Goal: Transaction & Acquisition: Book appointment/travel/reservation

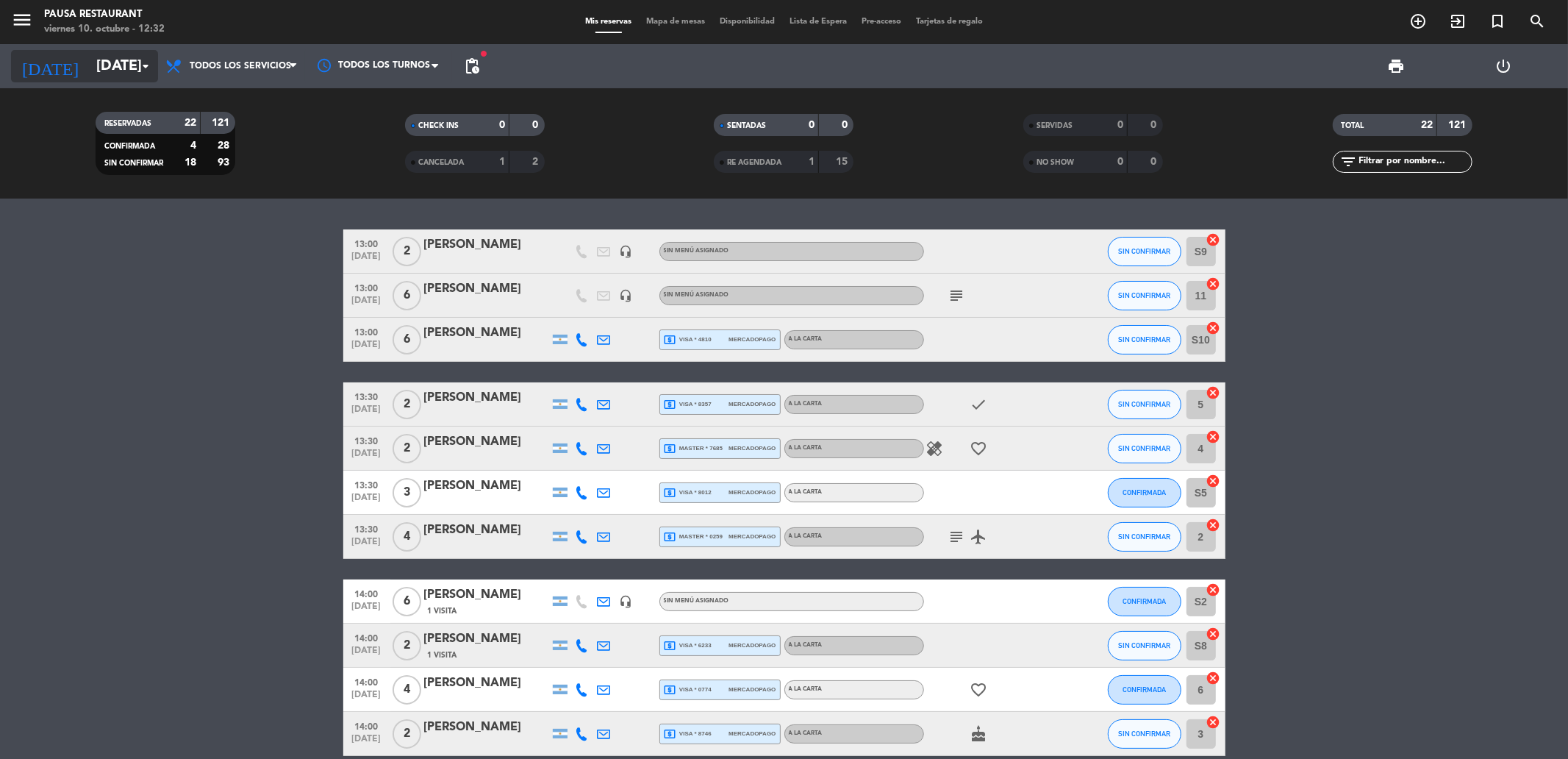
click at [144, 64] on icon "arrow_drop_down" at bounding box center [145, 66] width 18 height 18
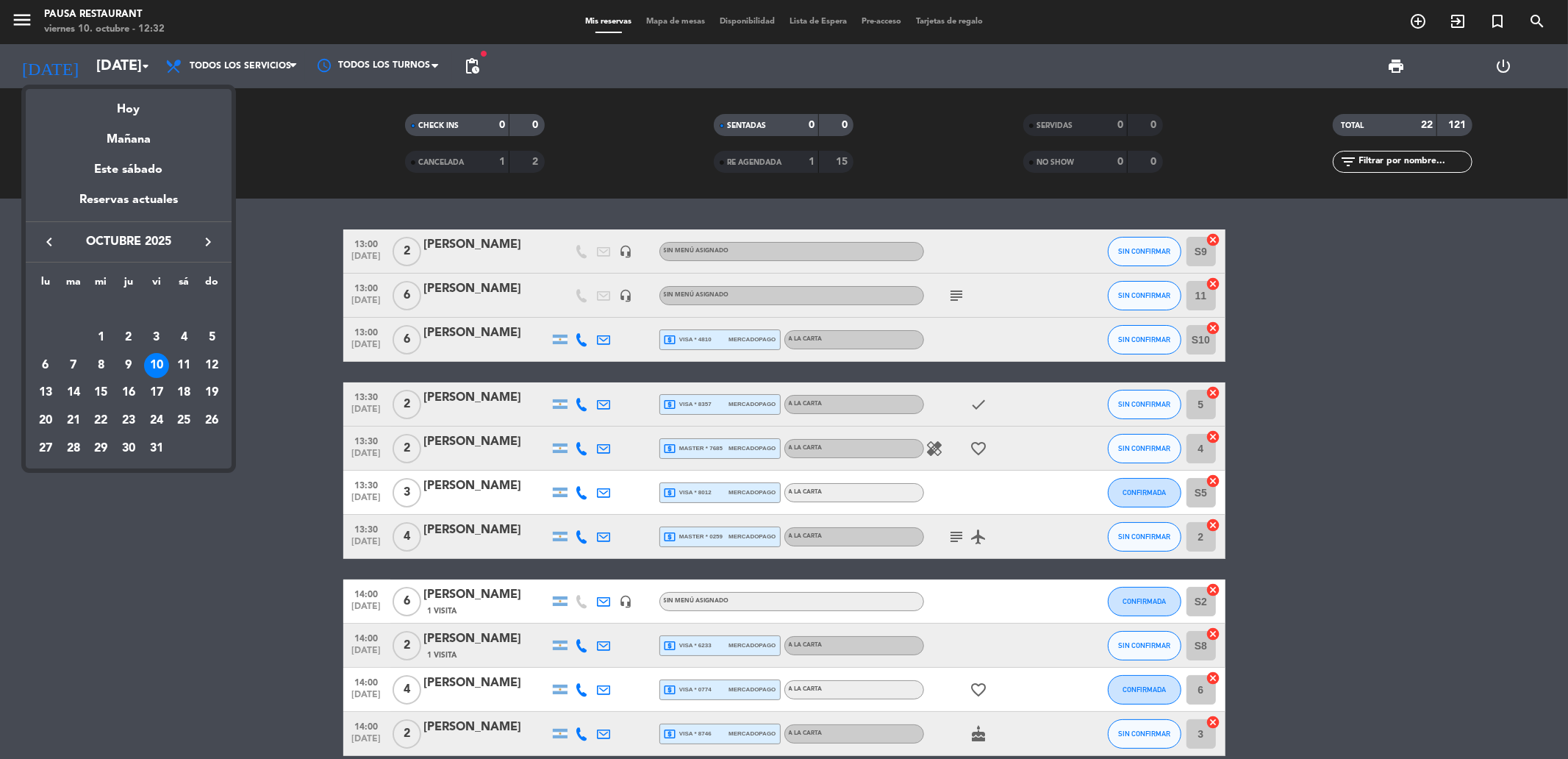
click at [1412, 20] on div at bounding box center [784, 379] width 1568 height 759
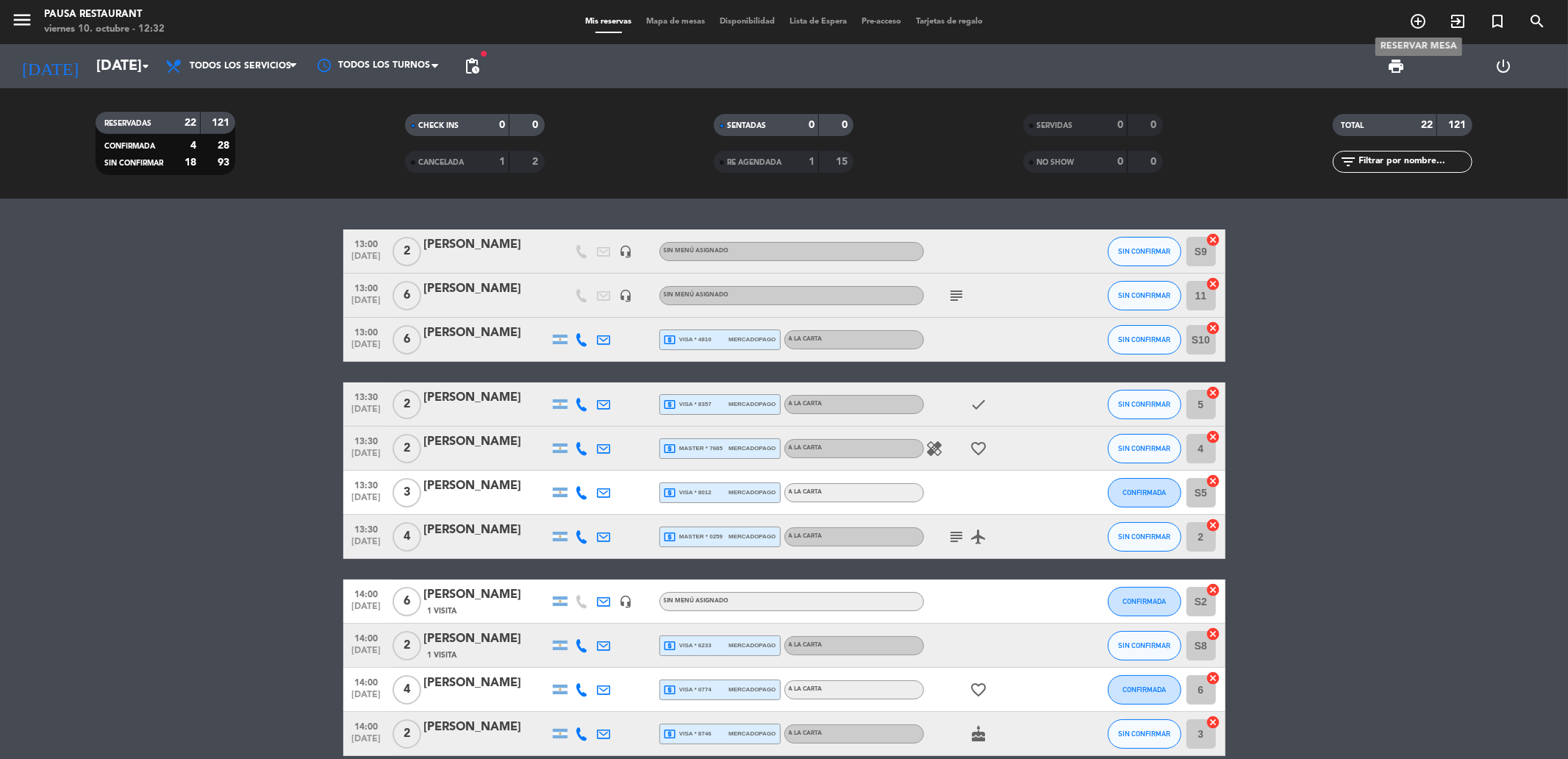
click at [1422, 18] on icon "add_circle_outline" at bounding box center [1417, 21] width 18 height 18
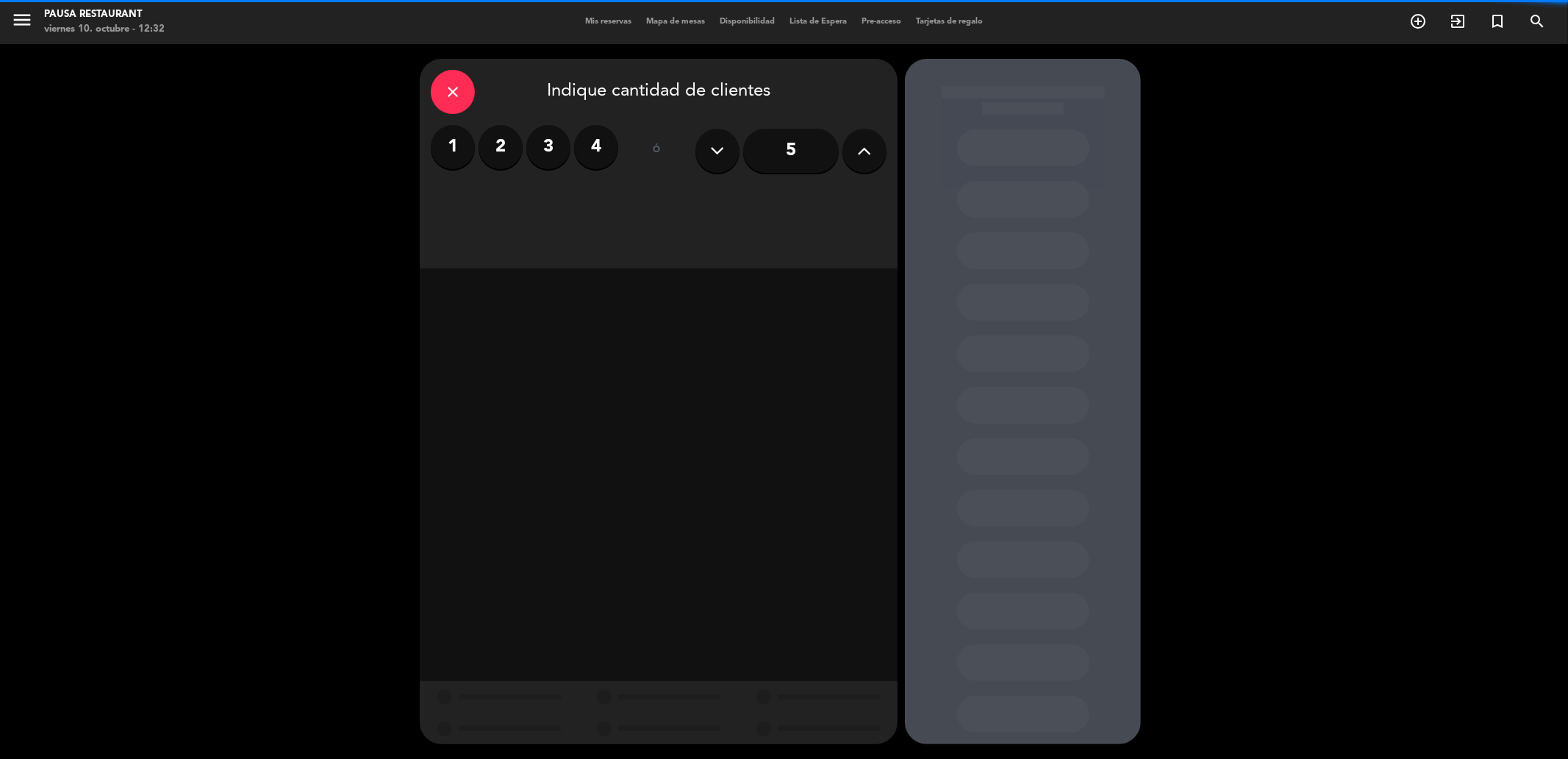
click at [505, 149] on label "2" at bounding box center [501, 147] width 44 height 44
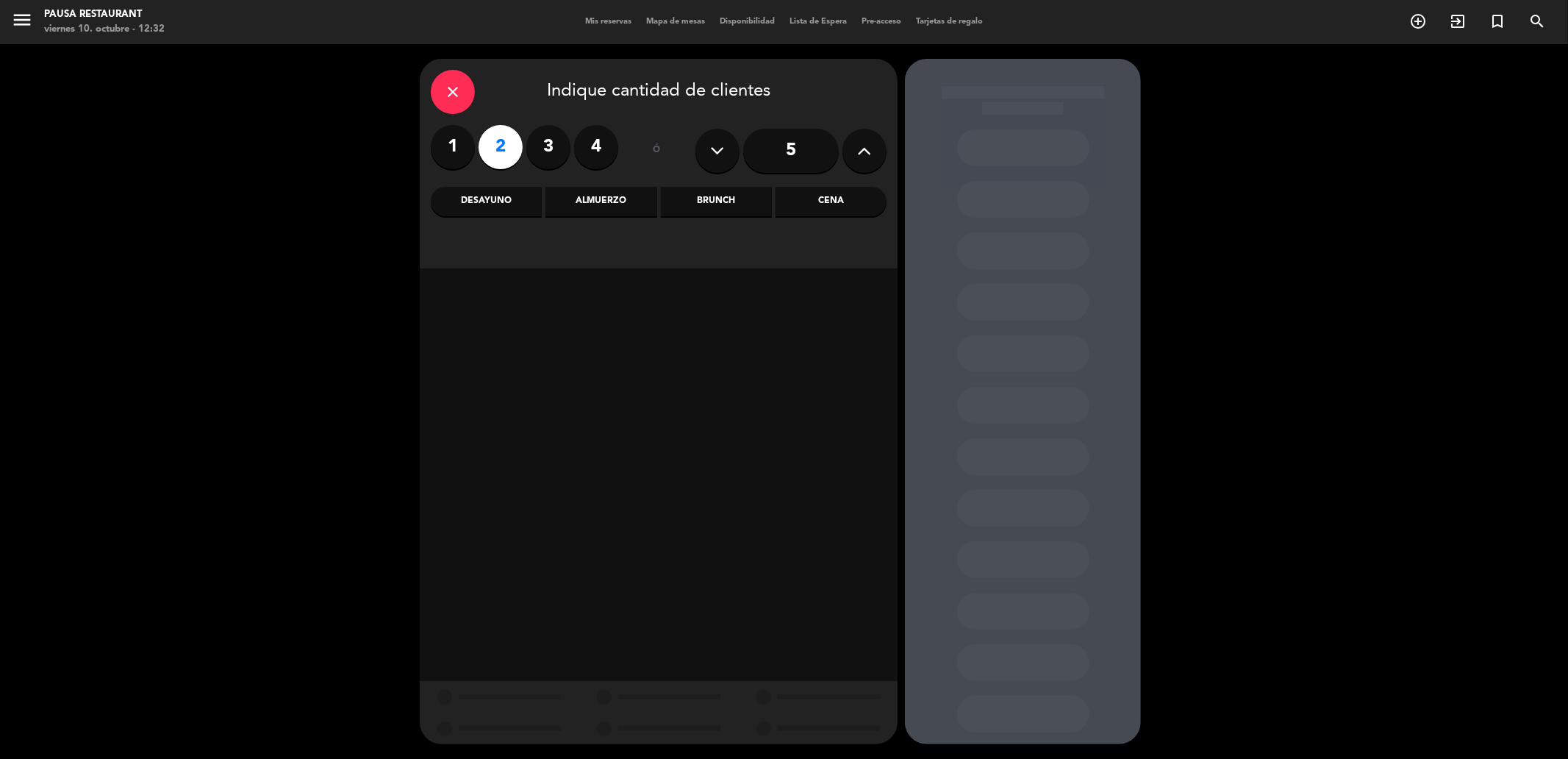
drag, startPoint x: 611, startPoint y: 201, endPoint x: 621, endPoint y: 201, distance: 10.0
click at [615, 201] on div "Almuerzo" at bounding box center [600, 201] width 111 height 30
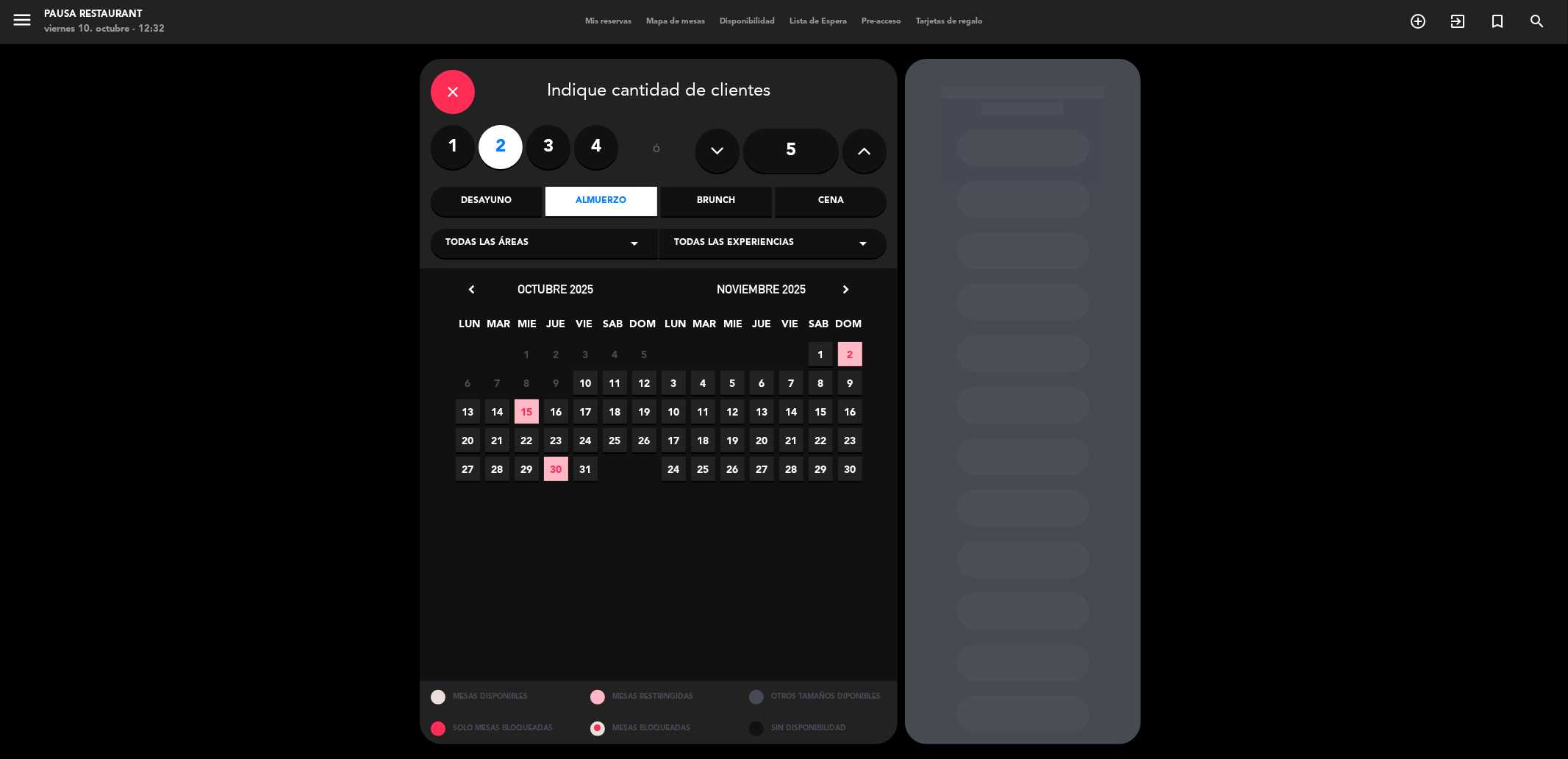
click at [633, 241] on icon "arrow_drop_down" at bounding box center [634, 243] width 18 height 18
click at [482, 320] on div "PATIO OLIVOS" at bounding box center [545, 323] width 198 height 14
click at [613, 381] on span "11" at bounding box center [615, 382] width 25 height 25
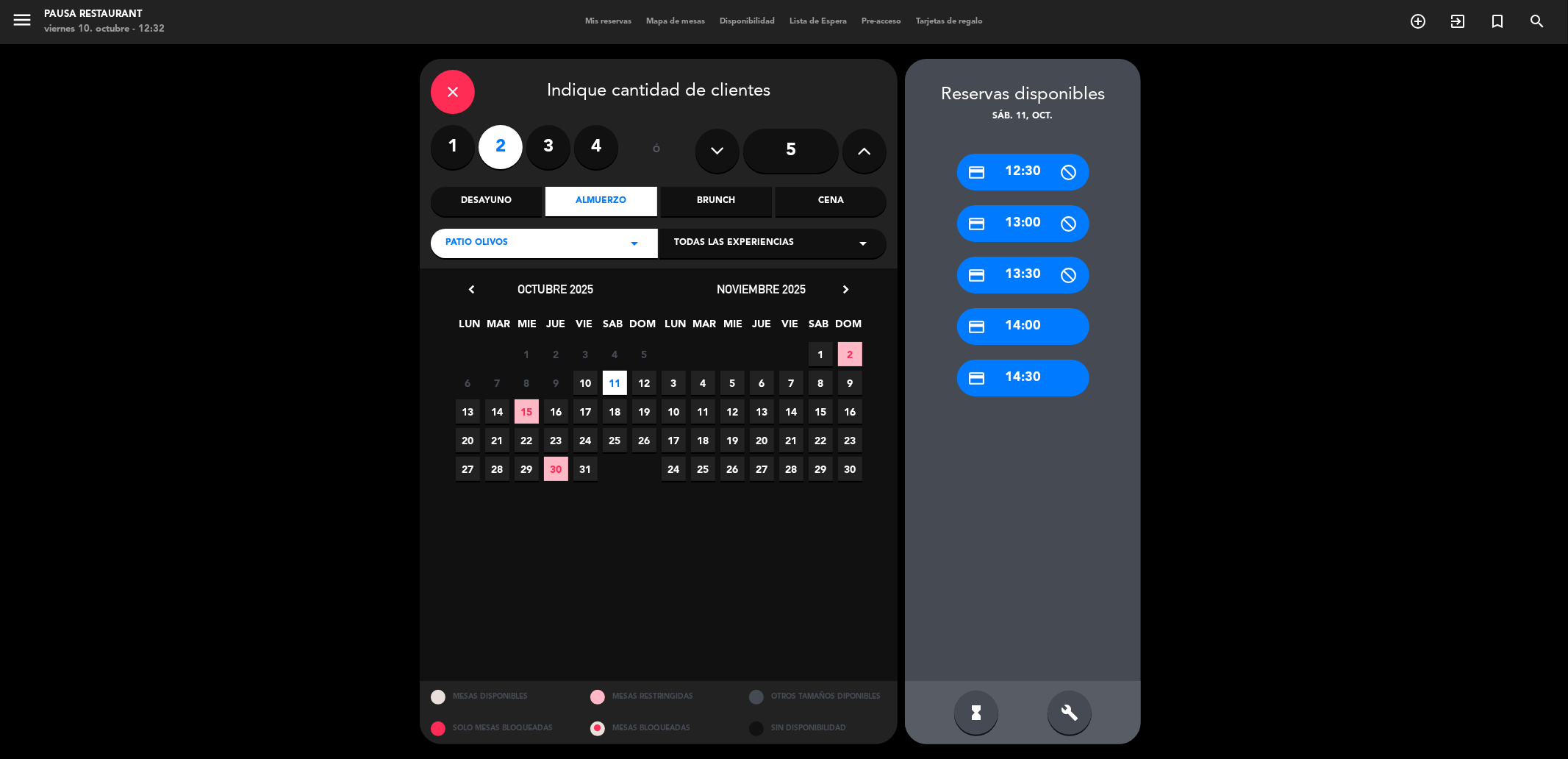
click at [1039, 179] on div "credit_card 12:30" at bounding box center [1022, 172] width 132 height 36
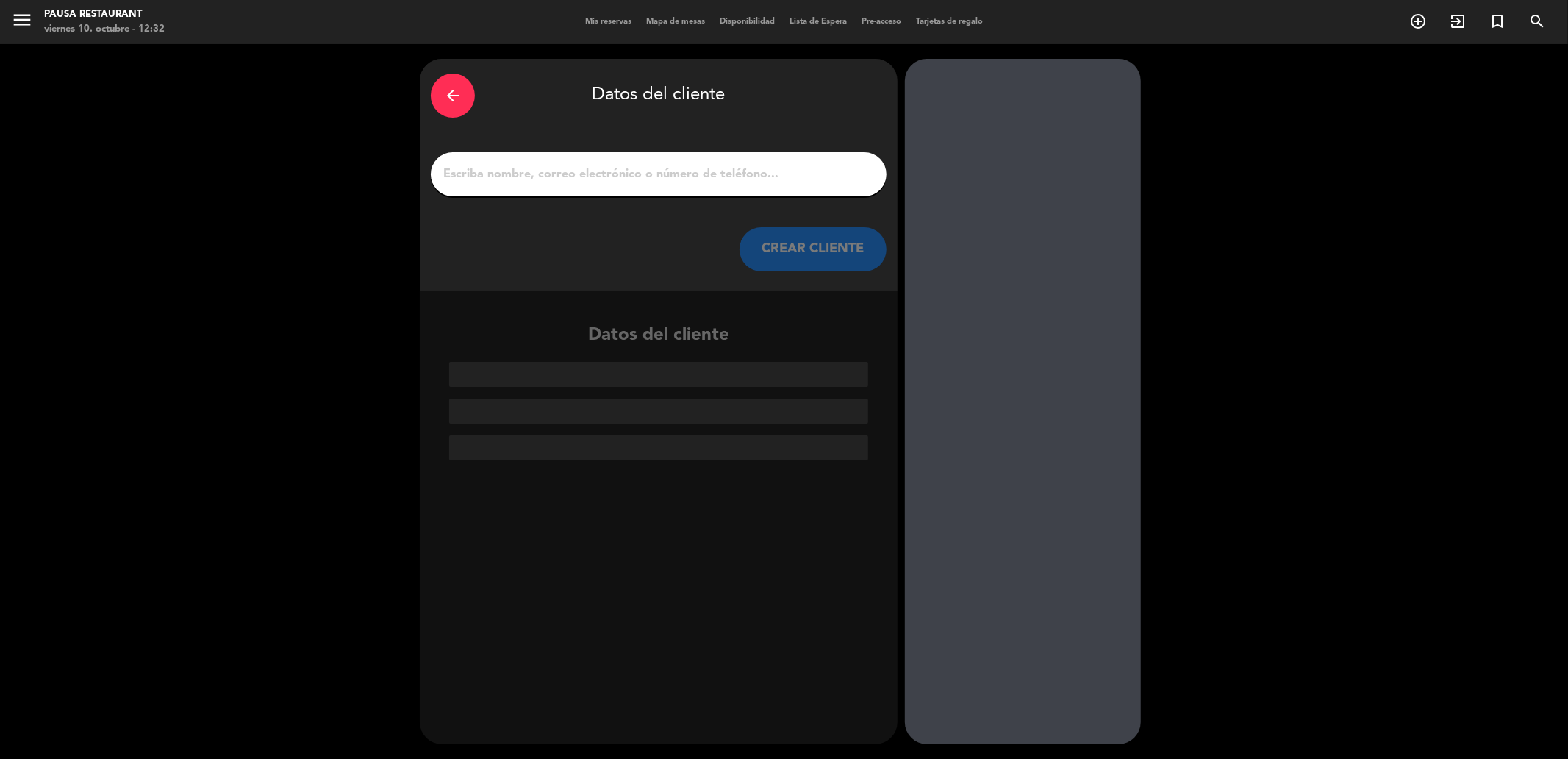
click at [618, 174] on input "1" at bounding box center [658, 174] width 434 height 20
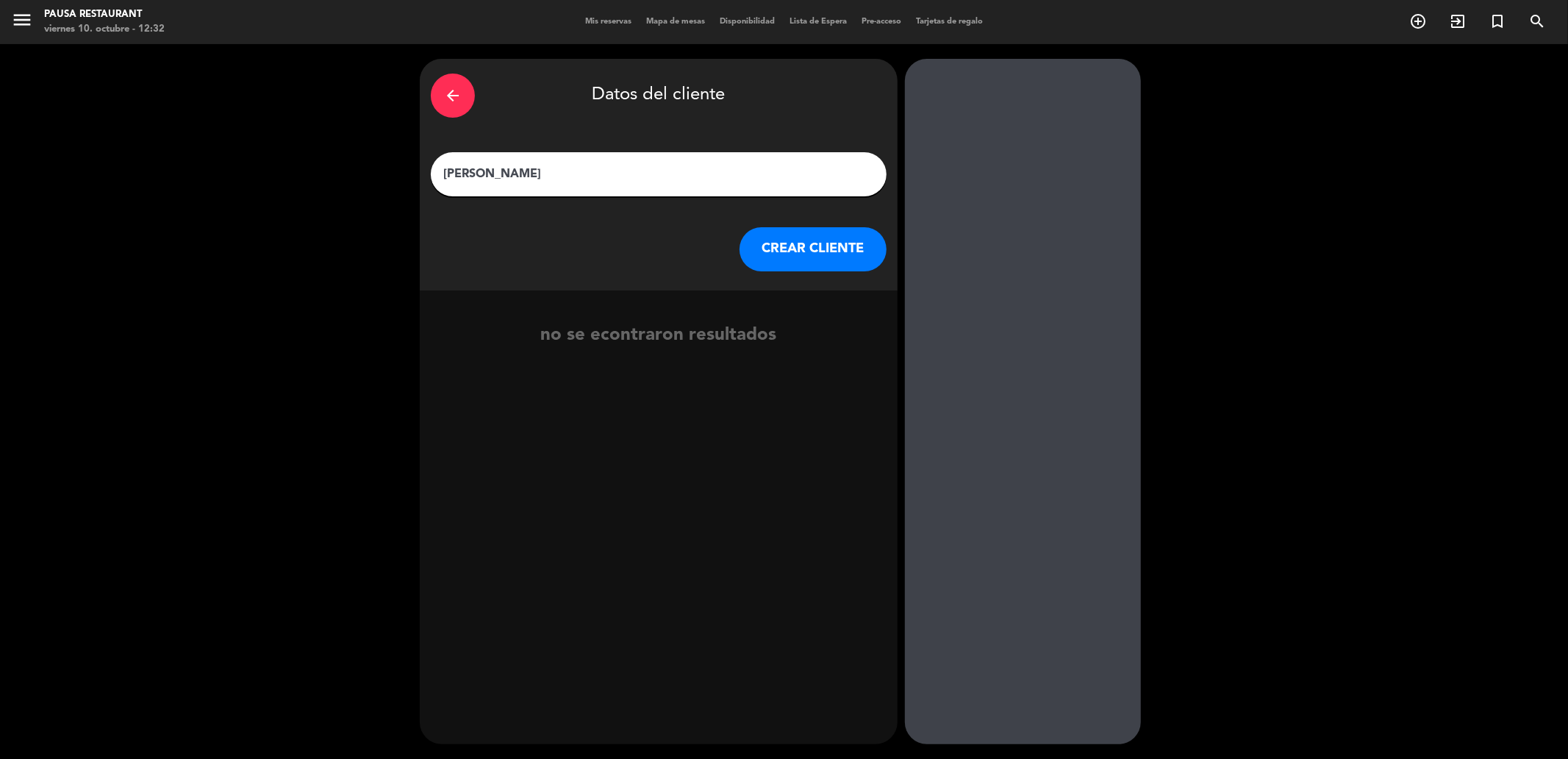
type input "[PERSON_NAME]"
click at [813, 256] on button "CREAR CLIENTE" at bounding box center [813, 250] width 147 height 44
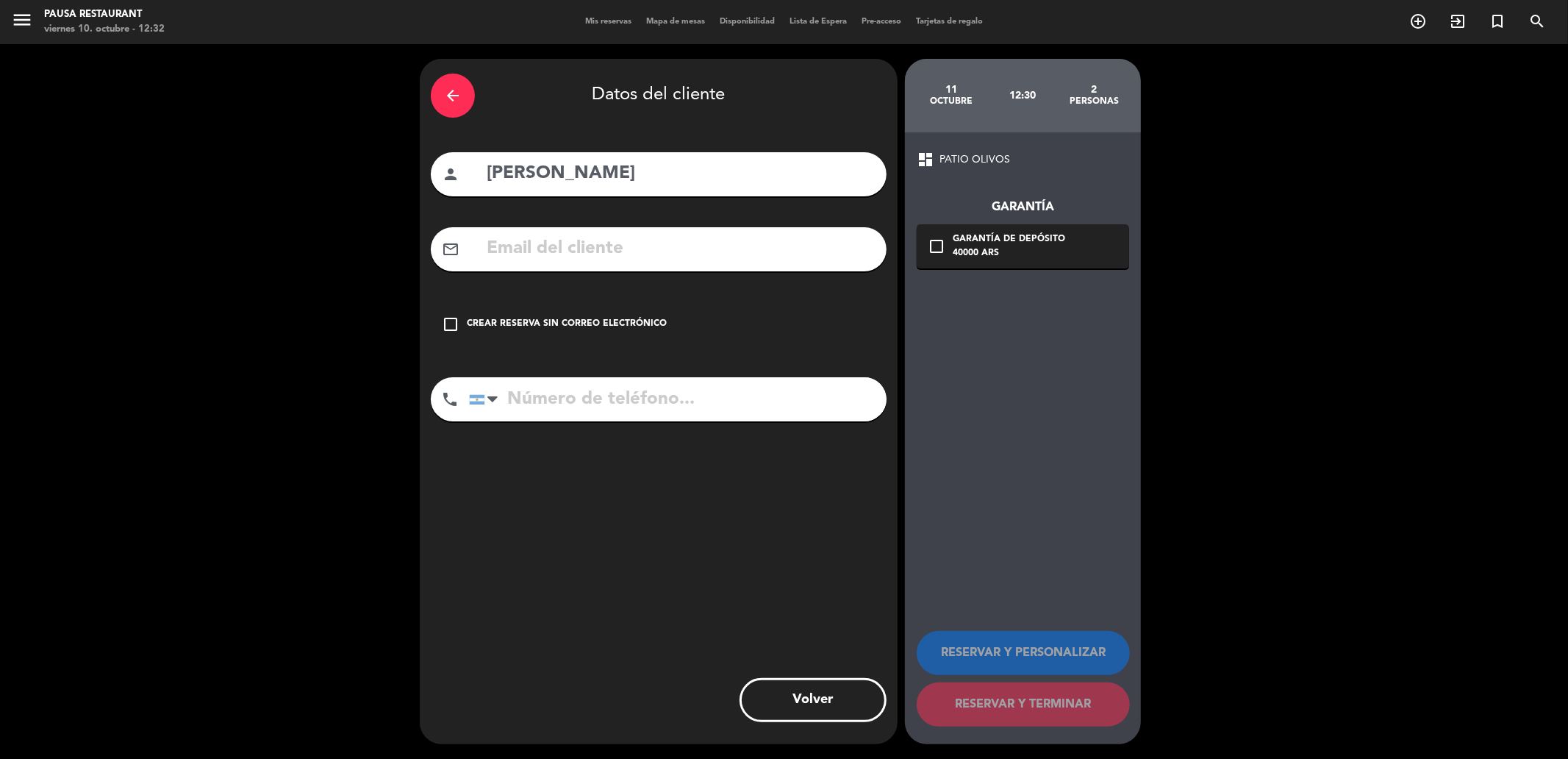
click at [443, 324] on icon "check_box_outline_blank" at bounding box center [450, 324] width 18 height 18
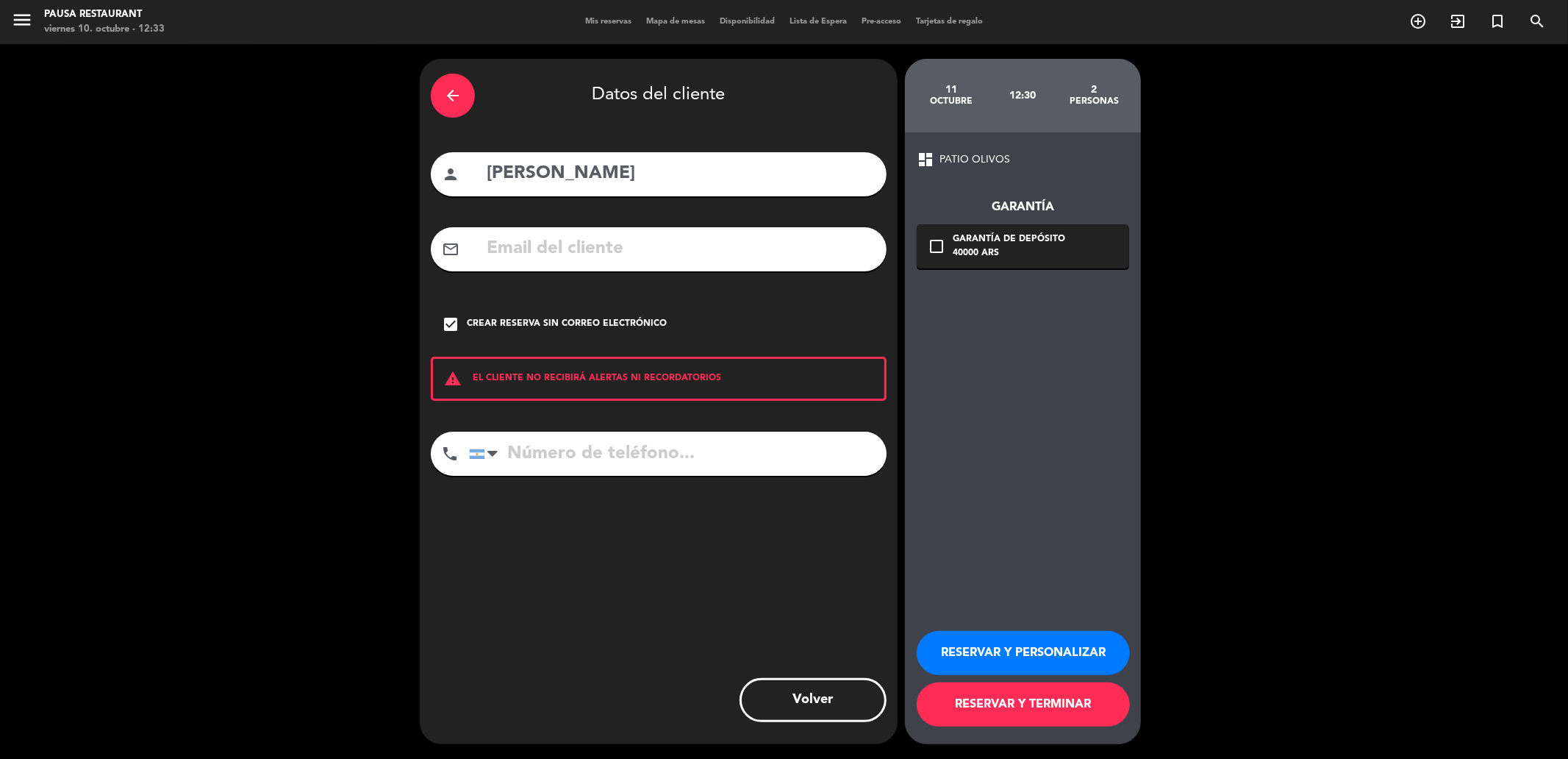
click at [1060, 685] on button "RESERVAR Y TERMINAR" at bounding box center [1023, 704] width 213 height 44
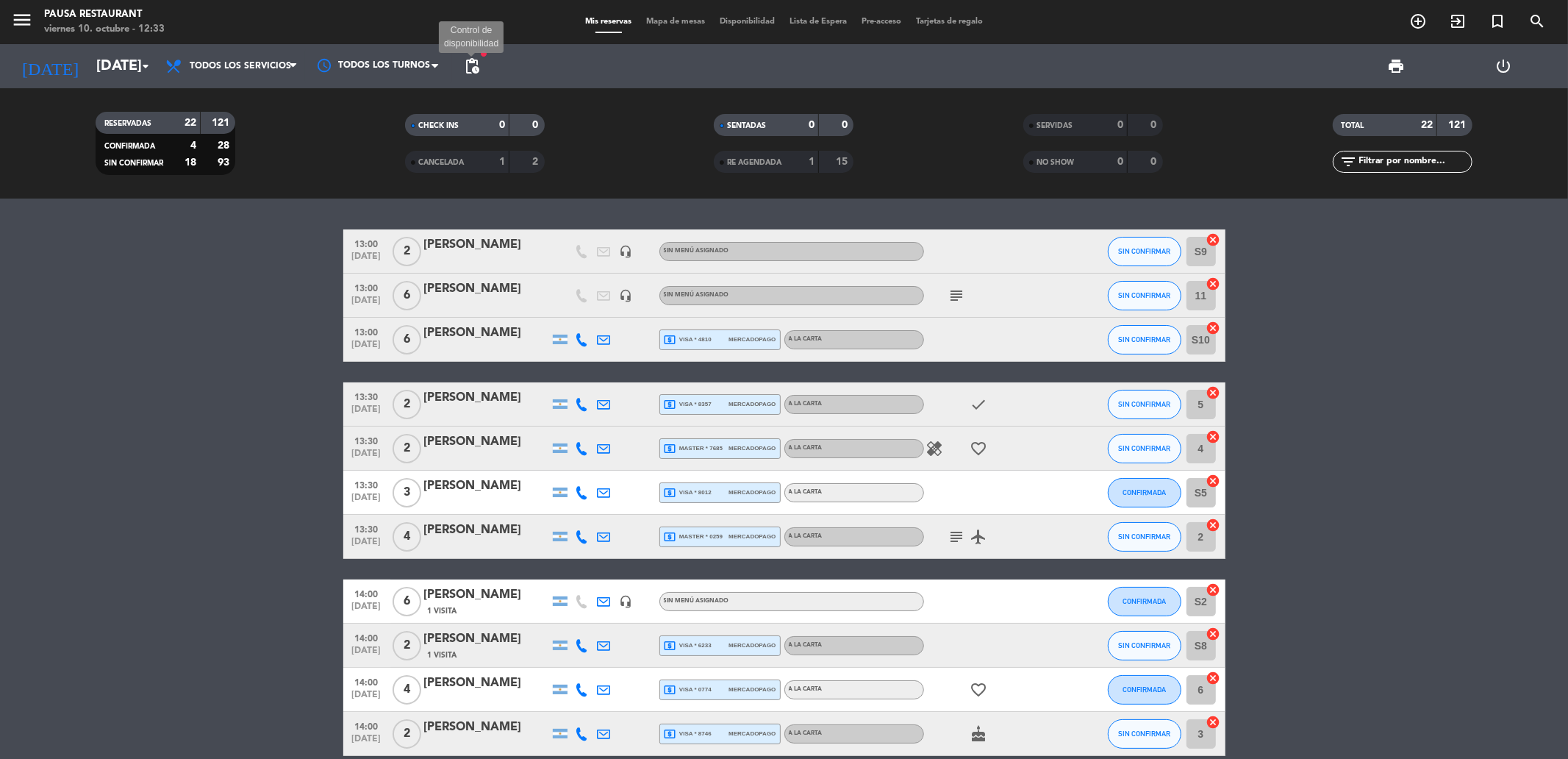
click at [473, 61] on span "pending_actions" at bounding box center [471, 66] width 18 height 18
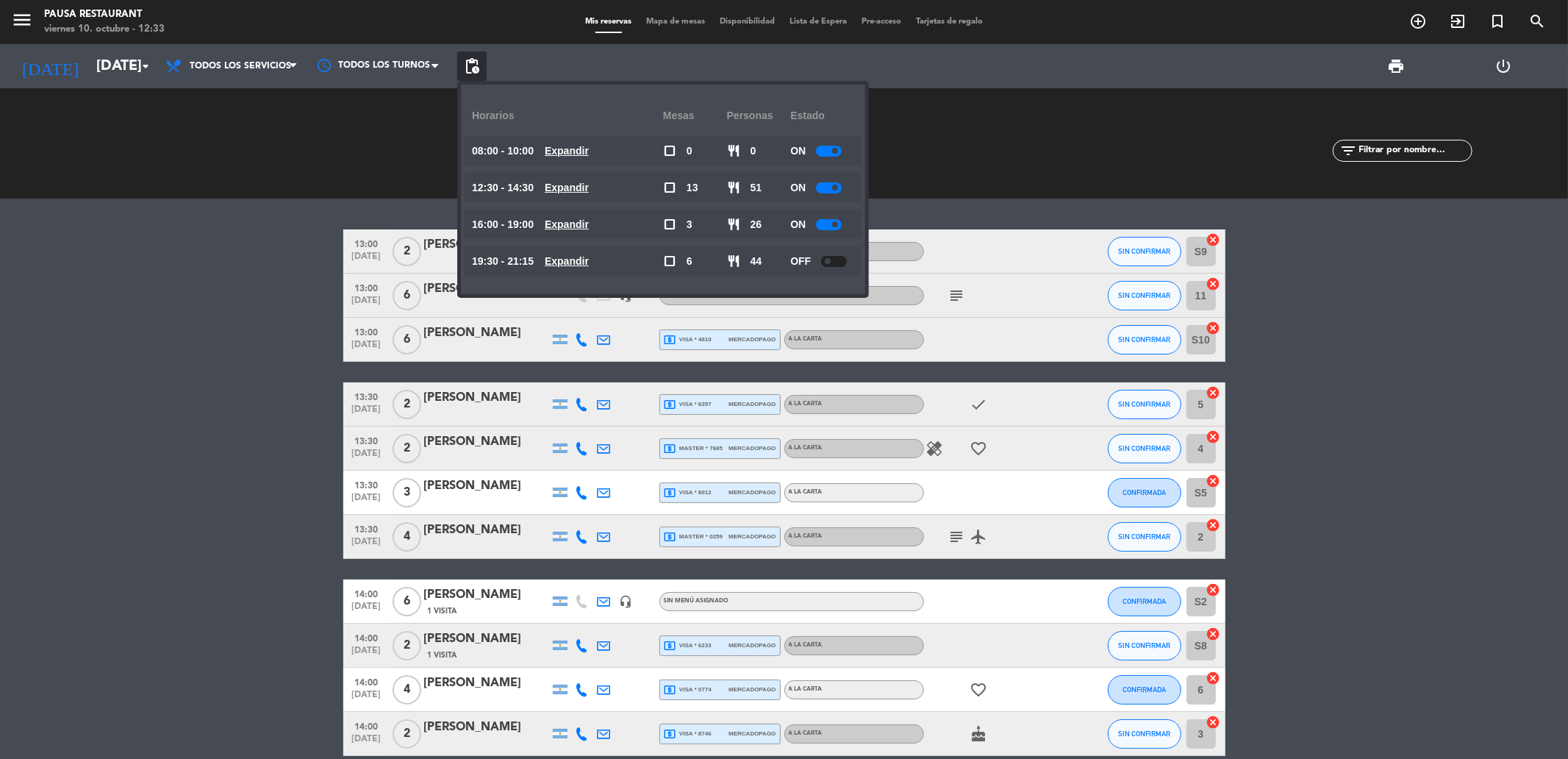
click at [260, 201] on div "13:00 [DATE] 2 [PERSON_NAME] headset_mic Sin menú asignado SIN CONFIRMAR S9 can…" at bounding box center [784, 479] width 1568 height 560
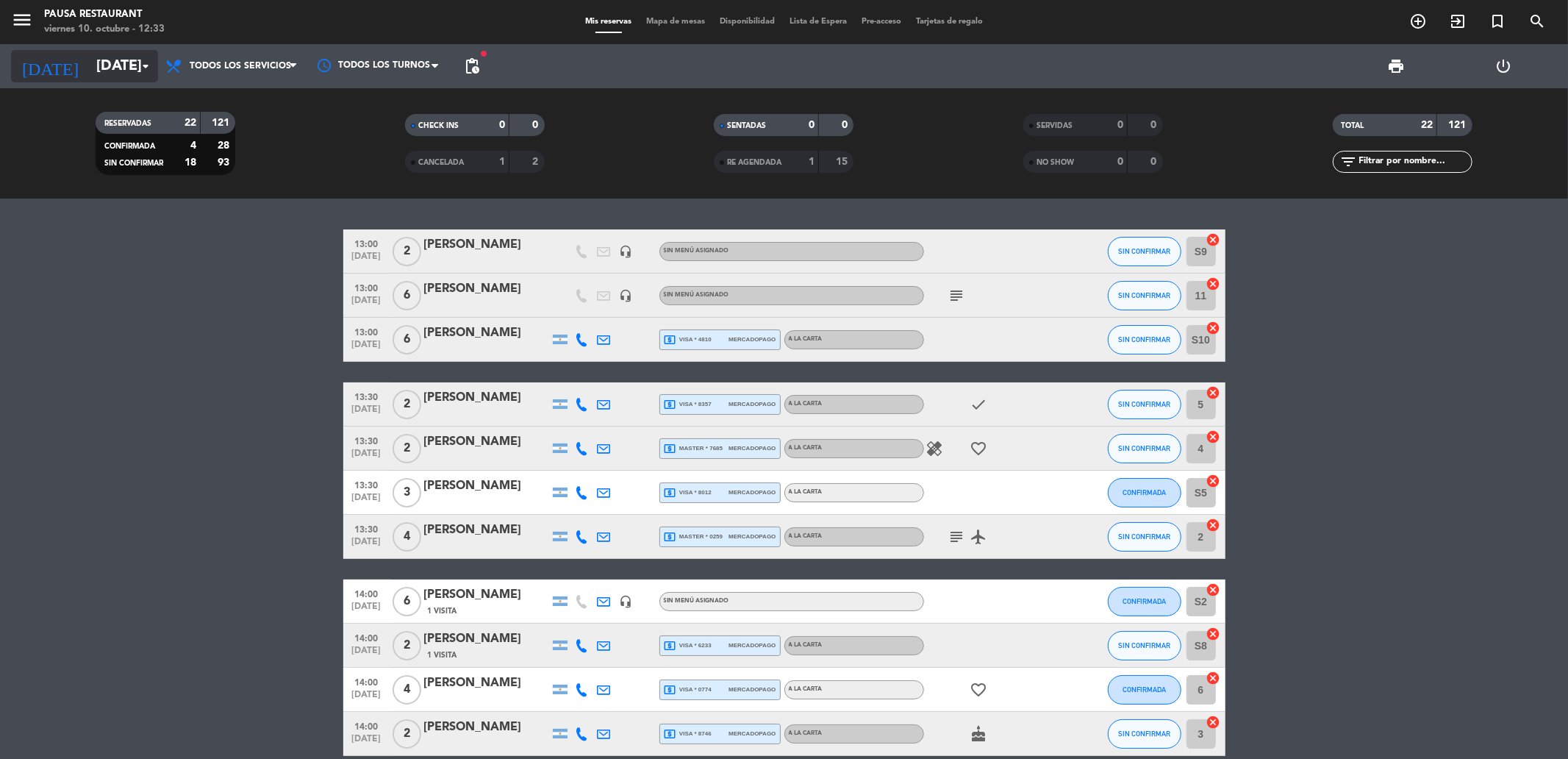
click at [145, 60] on icon "arrow_drop_down" at bounding box center [145, 66] width 18 height 18
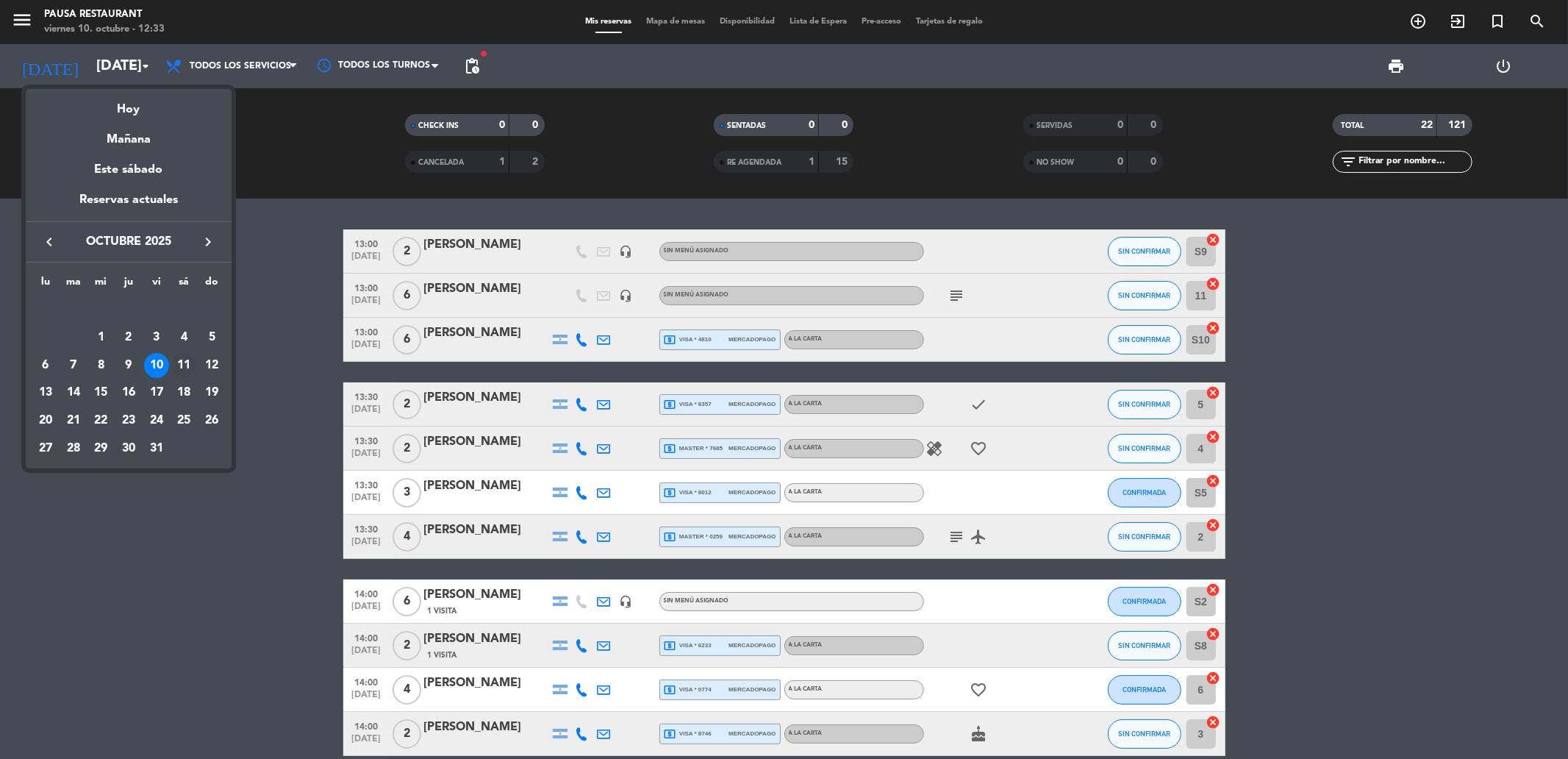
click at [184, 355] on div "11" at bounding box center [184, 366] width 25 height 25
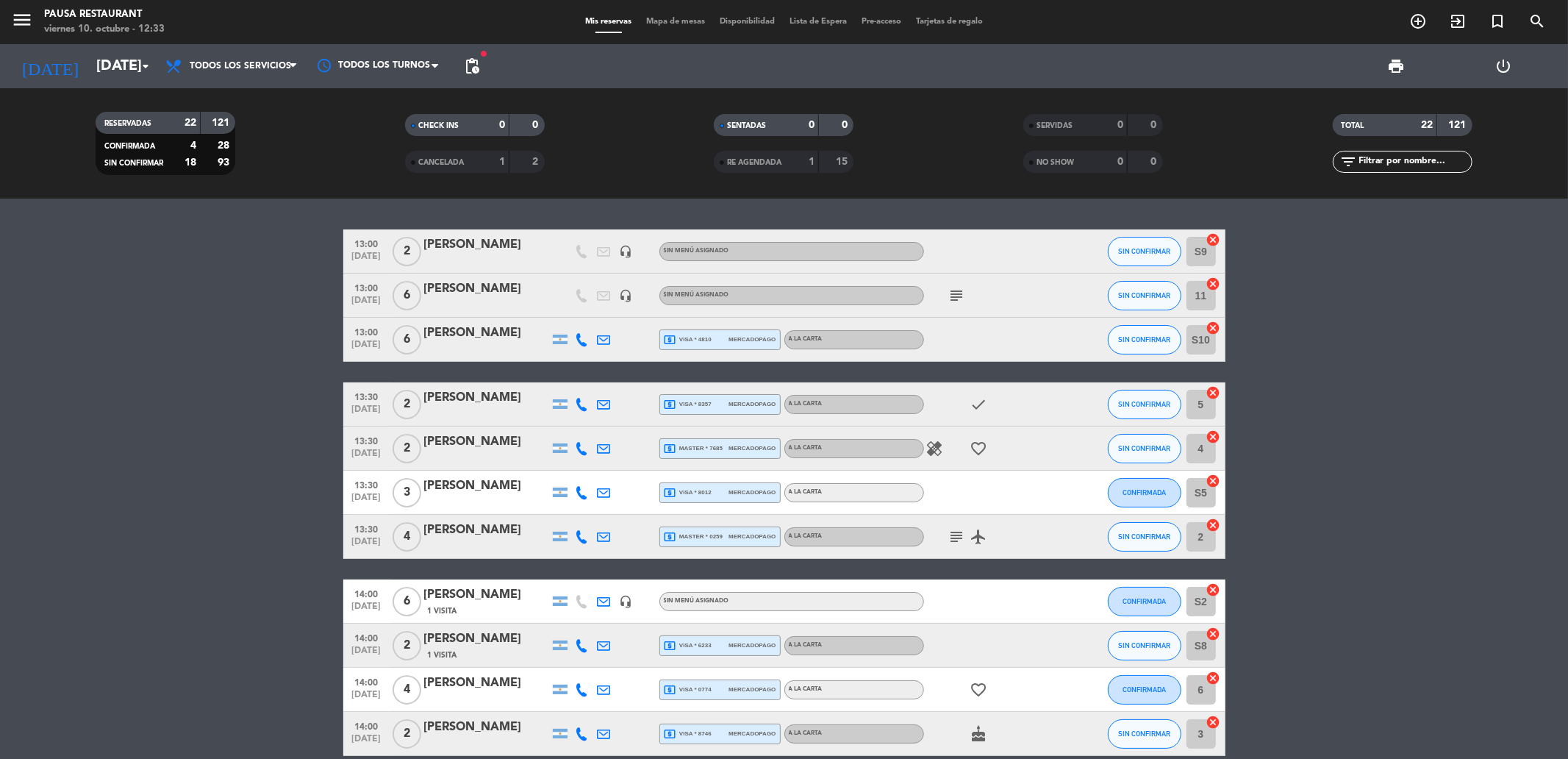
type input "[DATE]"
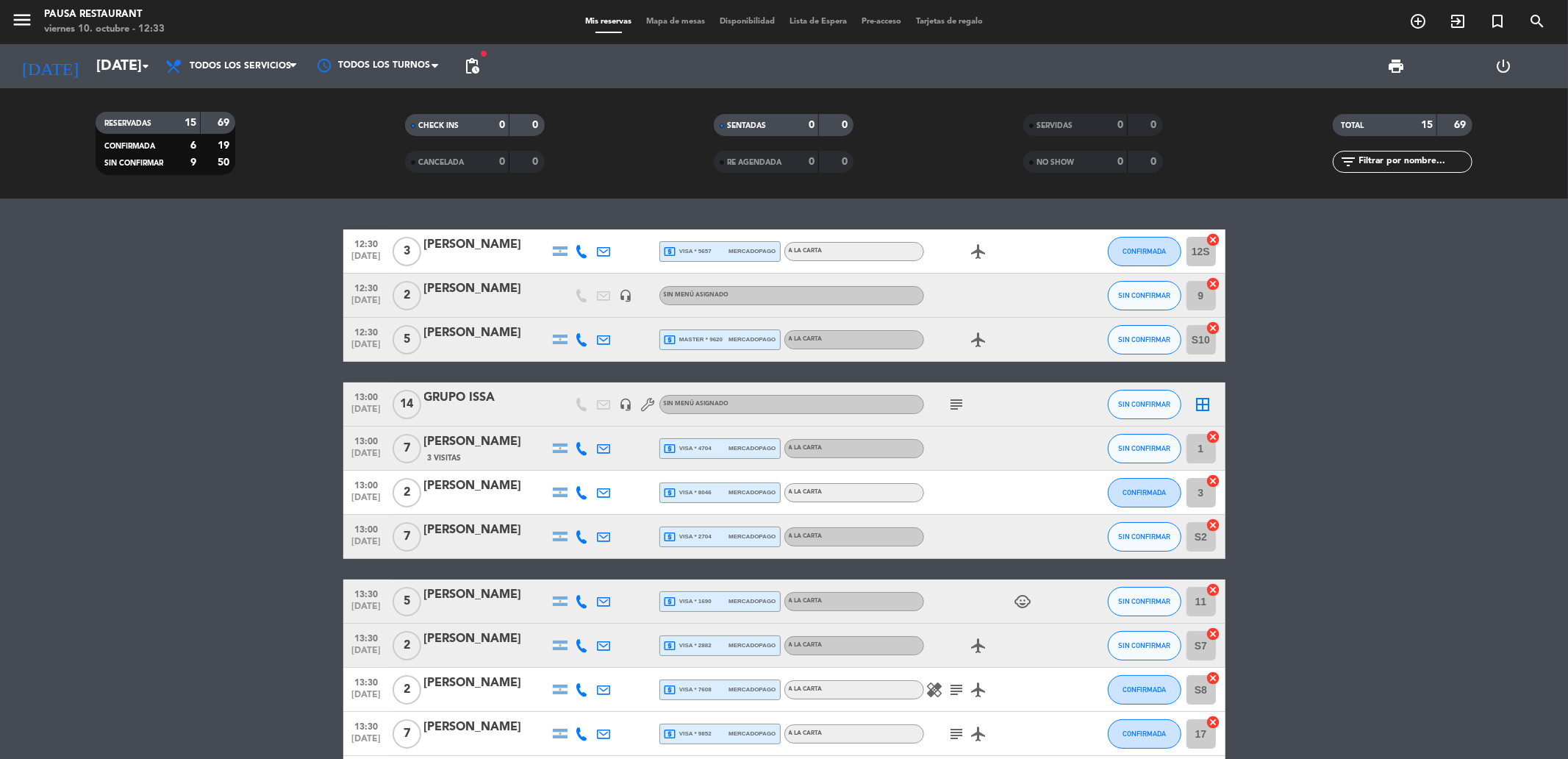
click at [445, 285] on div "[PERSON_NAME]" at bounding box center [486, 289] width 125 height 19
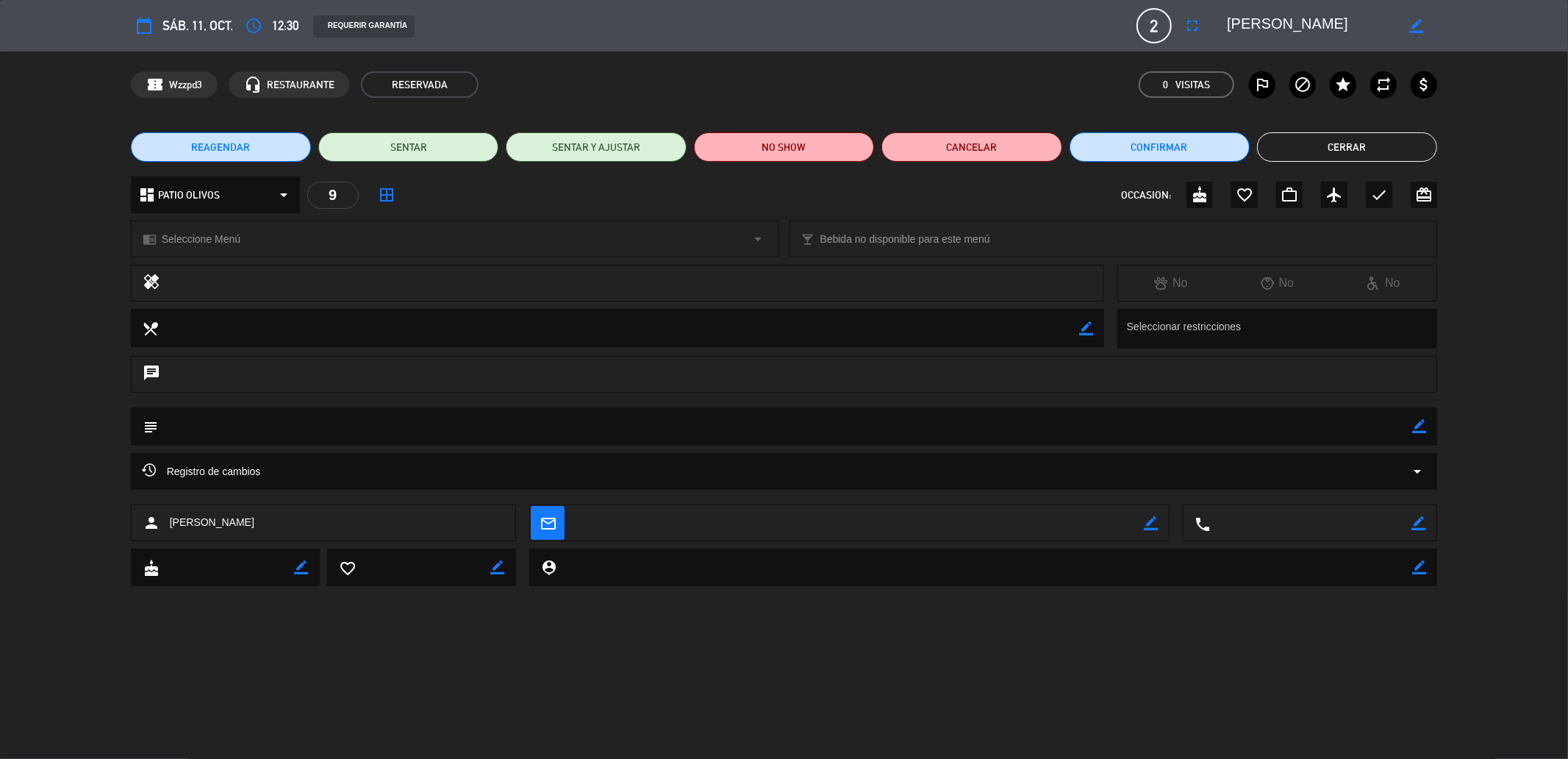
click at [1410, 23] on icon "border_color" at bounding box center [1416, 26] width 14 height 14
type textarea "[PERSON_NAME]...SRC"
drag, startPoint x: 1389, startPoint y: 147, endPoint x: 1394, endPoint y: 153, distance: 7.8
click at [1390, 147] on button "Cerrar" at bounding box center [1346, 146] width 180 height 30
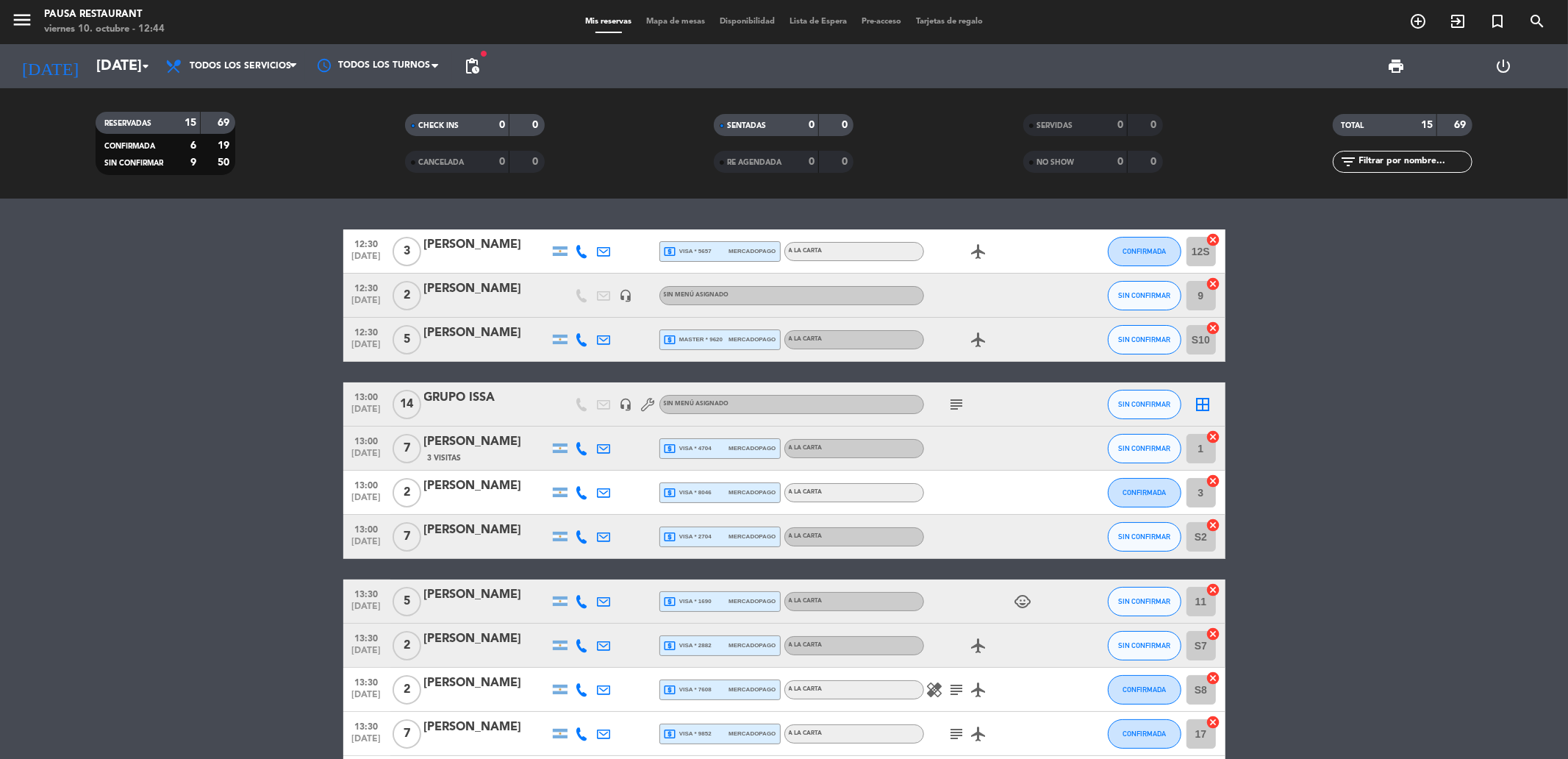
click at [961, 398] on icon "subject" at bounding box center [957, 404] width 18 height 18
click at [90, 70] on input "[DATE]" at bounding box center [182, 66] width 187 height 32
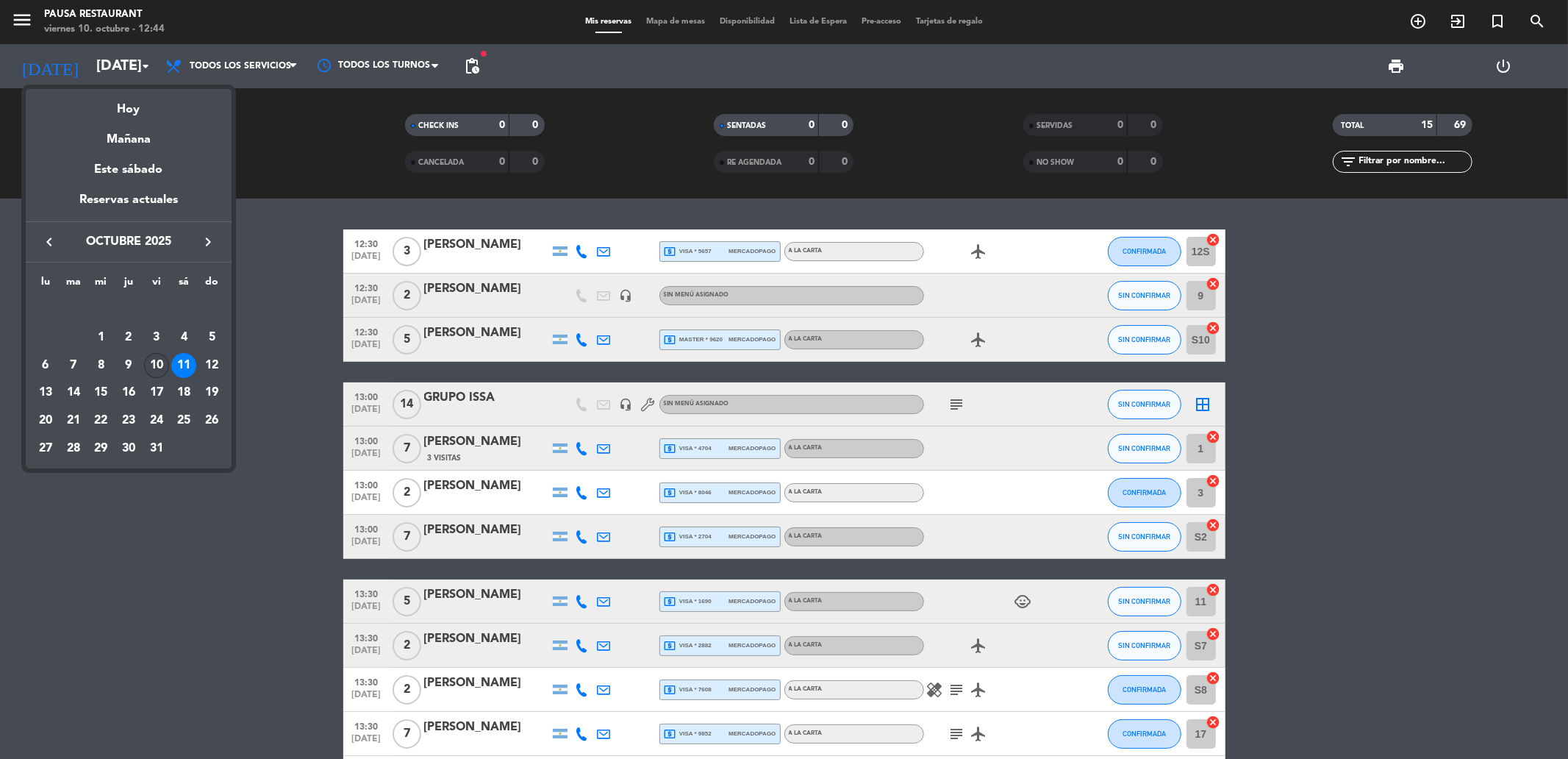
click at [151, 363] on div "10" at bounding box center [156, 366] width 25 height 25
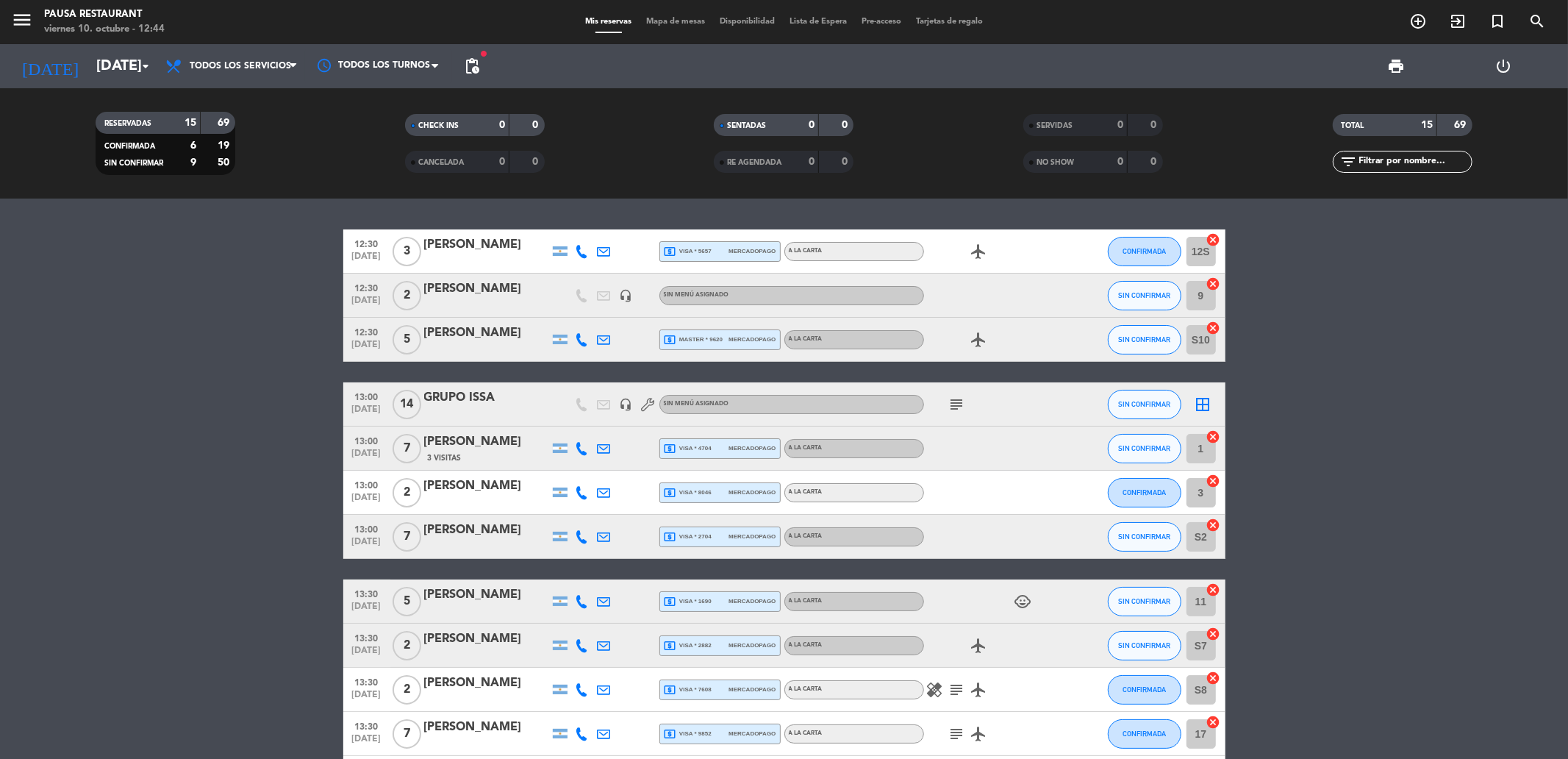
type input "[DATE]"
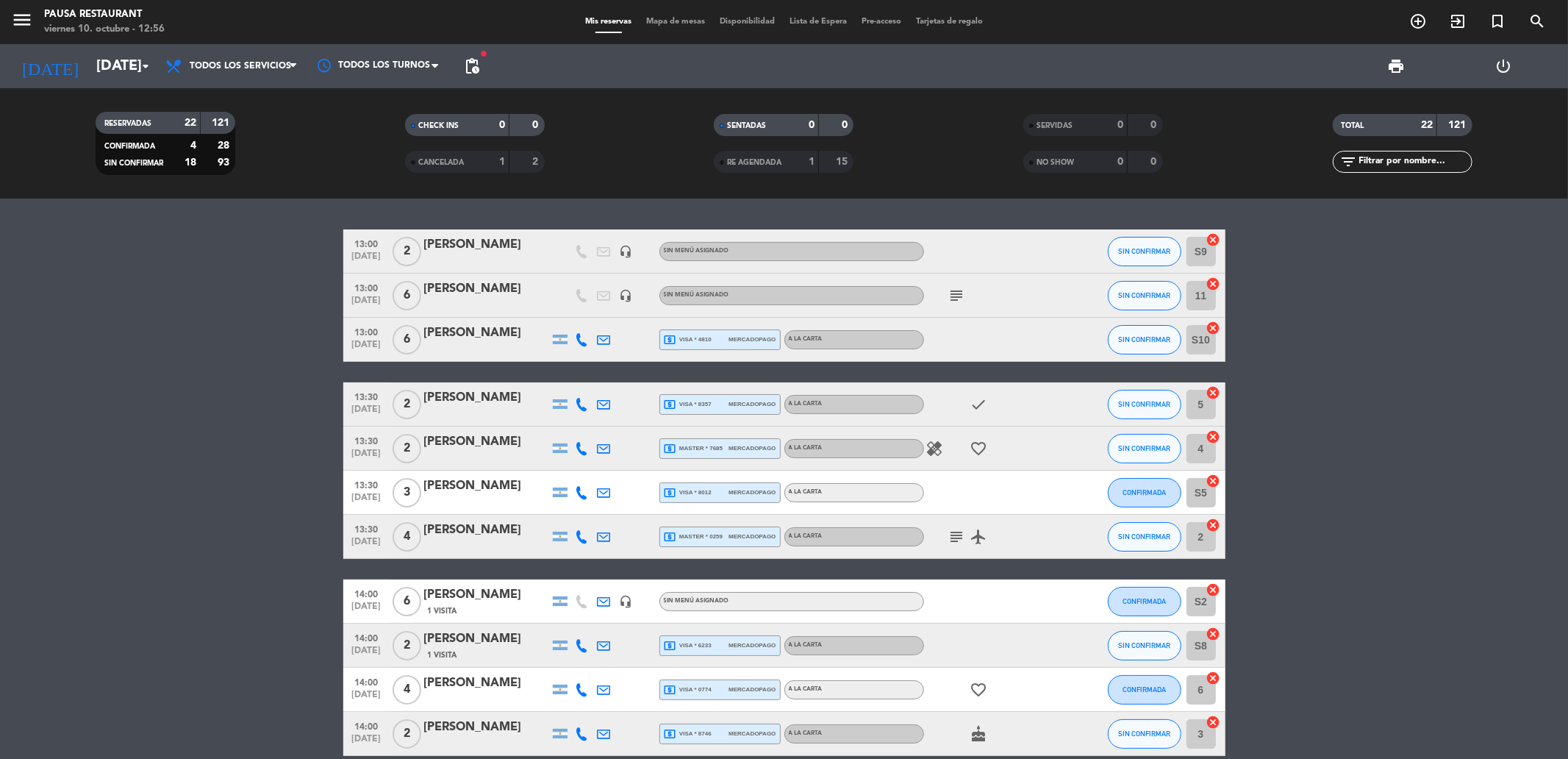
click at [485, 72] on span "pending_actions" at bounding box center [472, 66] width 30 height 30
click at [472, 60] on span "pending_actions" at bounding box center [471, 66] width 18 height 18
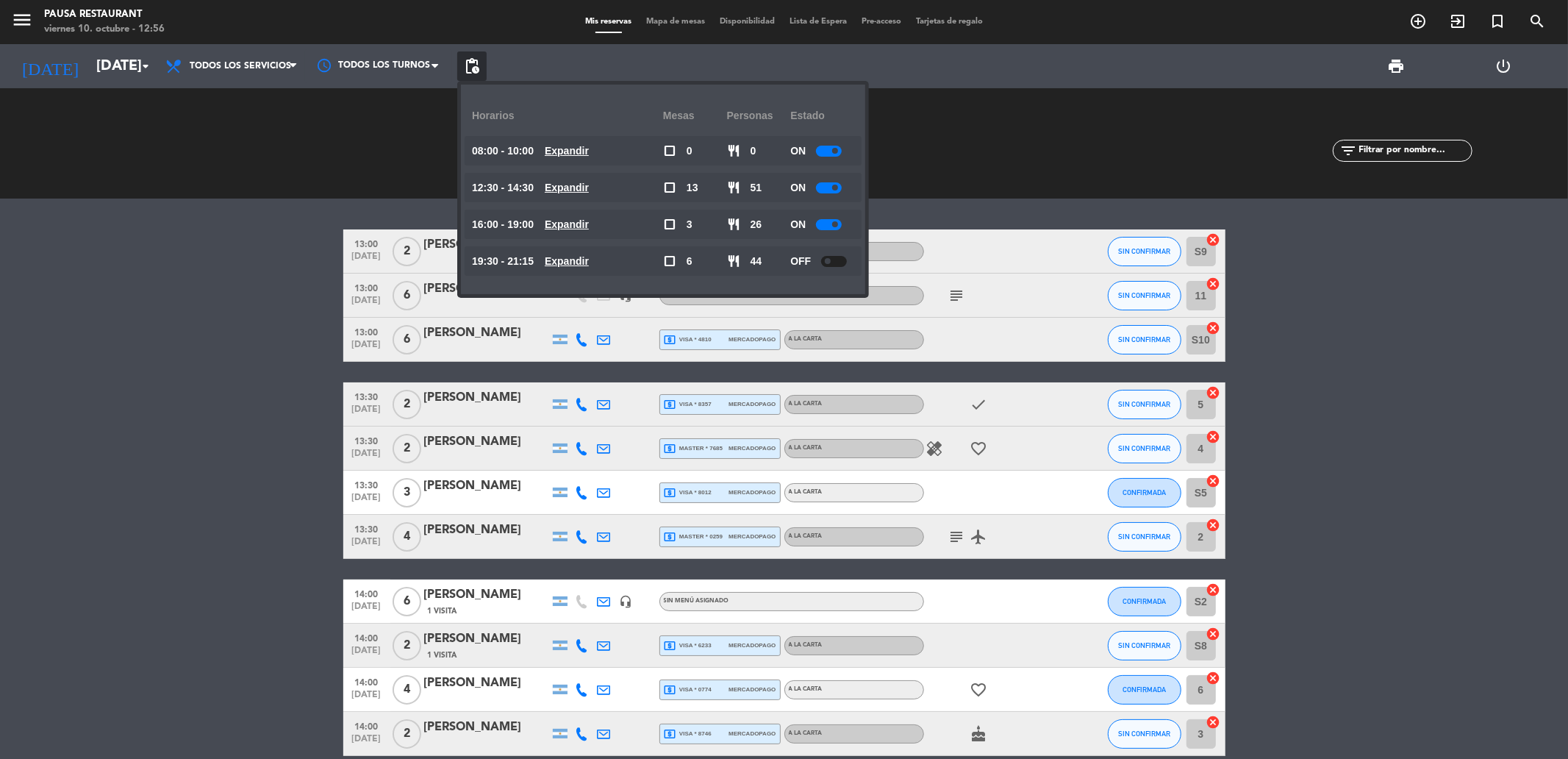
click at [831, 186] on div at bounding box center [829, 188] width 25 height 11
click at [348, 426] on div "13:30 [DATE]" at bounding box center [367, 448] width 47 height 43
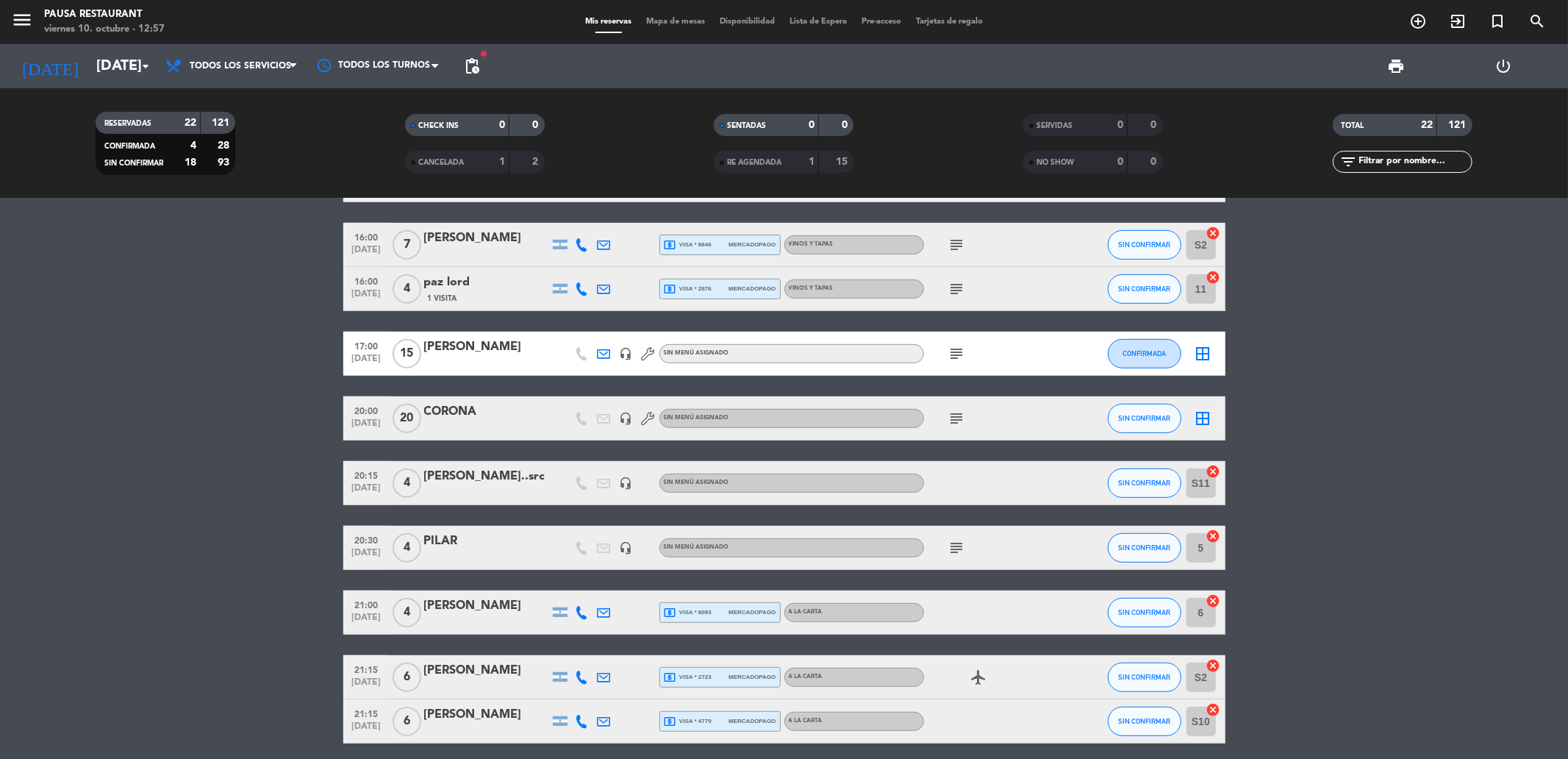
scroll to position [721, 0]
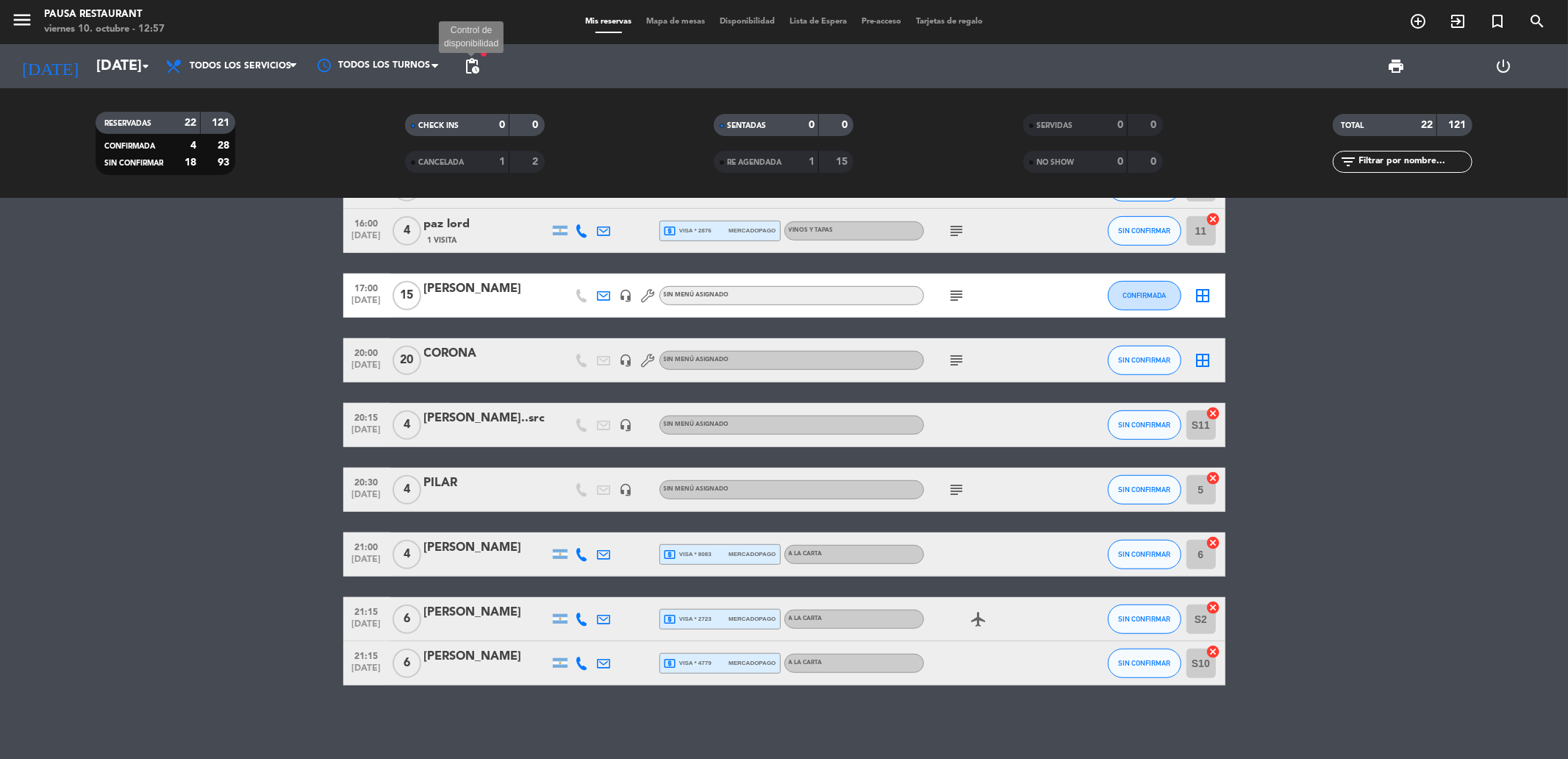
click at [470, 68] on span "pending_actions" at bounding box center [471, 66] width 18 height 18
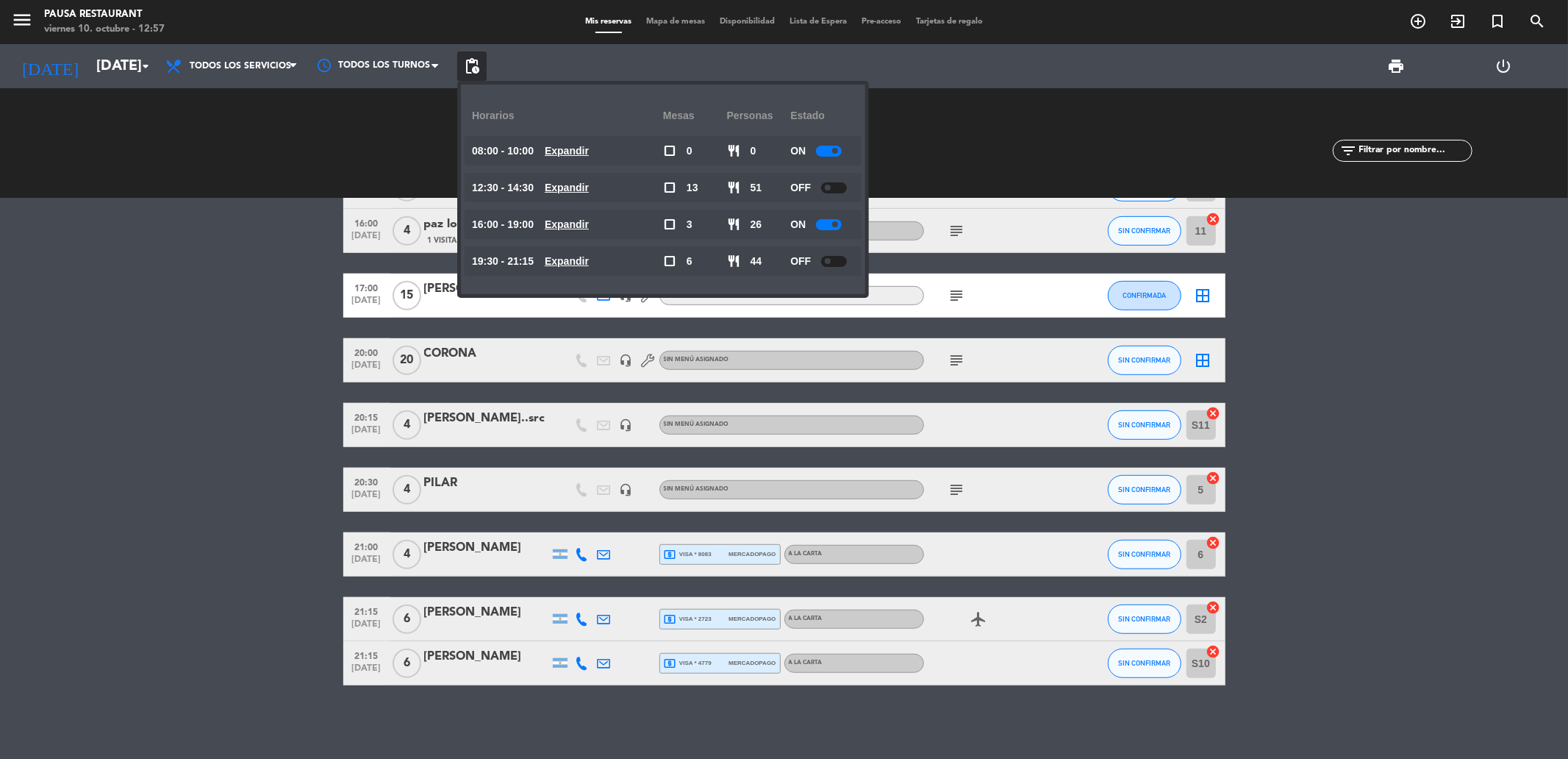
click at [824, 224] on div at bounding box center [829, 224] width 25 height 11
click at [132, 256] on bookings-row "13:00 [DATE] 2 [PERSON_NAME] headset_mic Sin menú asignado SIN CONFIRMAR S9 can…" at bounding box center [784, 97] width 1568 height 1176
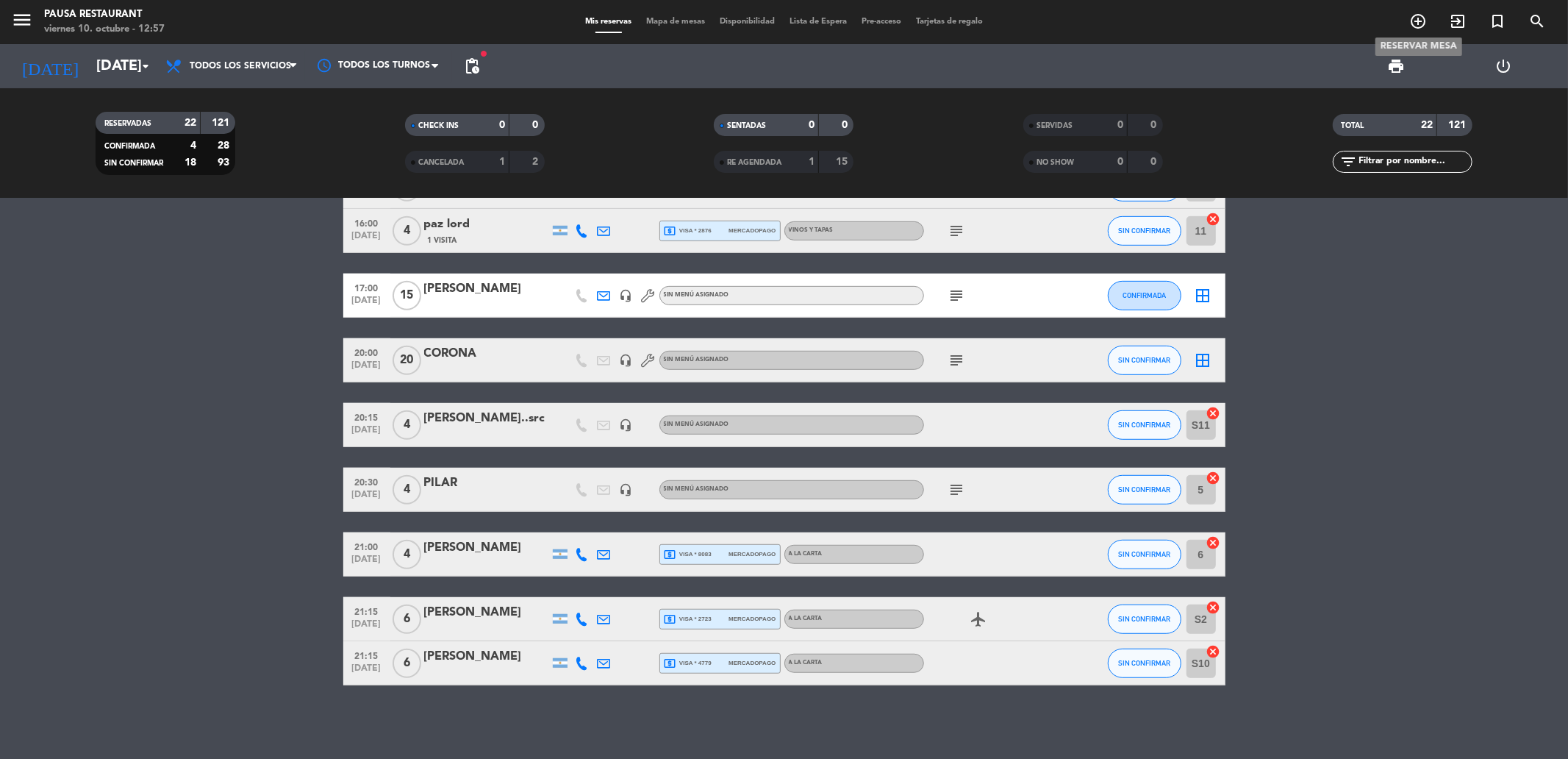
click at [1417, 22] on icon "add_circle_outline" at bounding box center [1417, 21] width 18 height 18
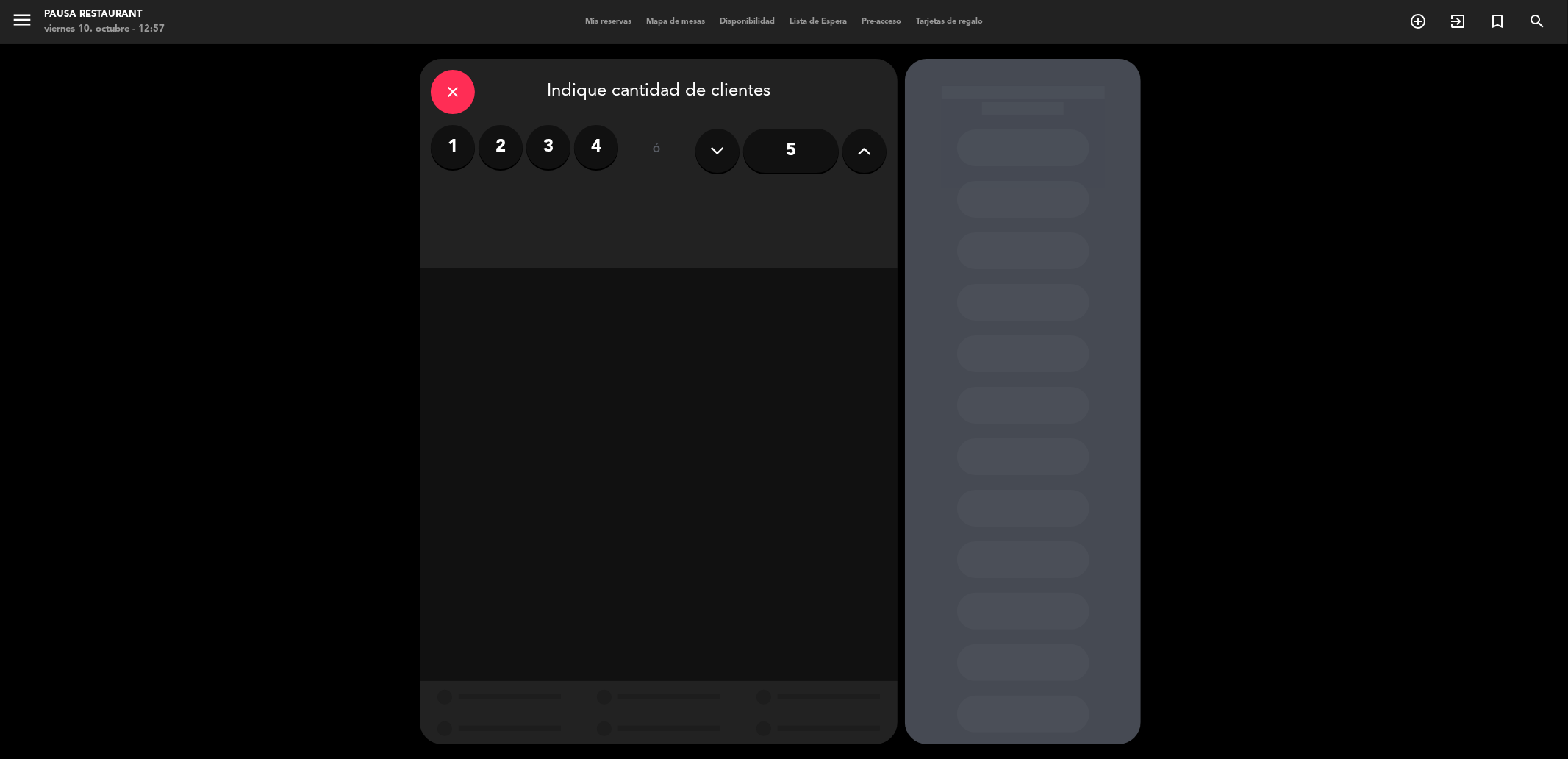
click at [493, 155] on label "2" at bounding box center [501, 147] width 44 height 44
click at [839, 203] on div "Cena" at bounding box center [831, 201] width 111 height 30
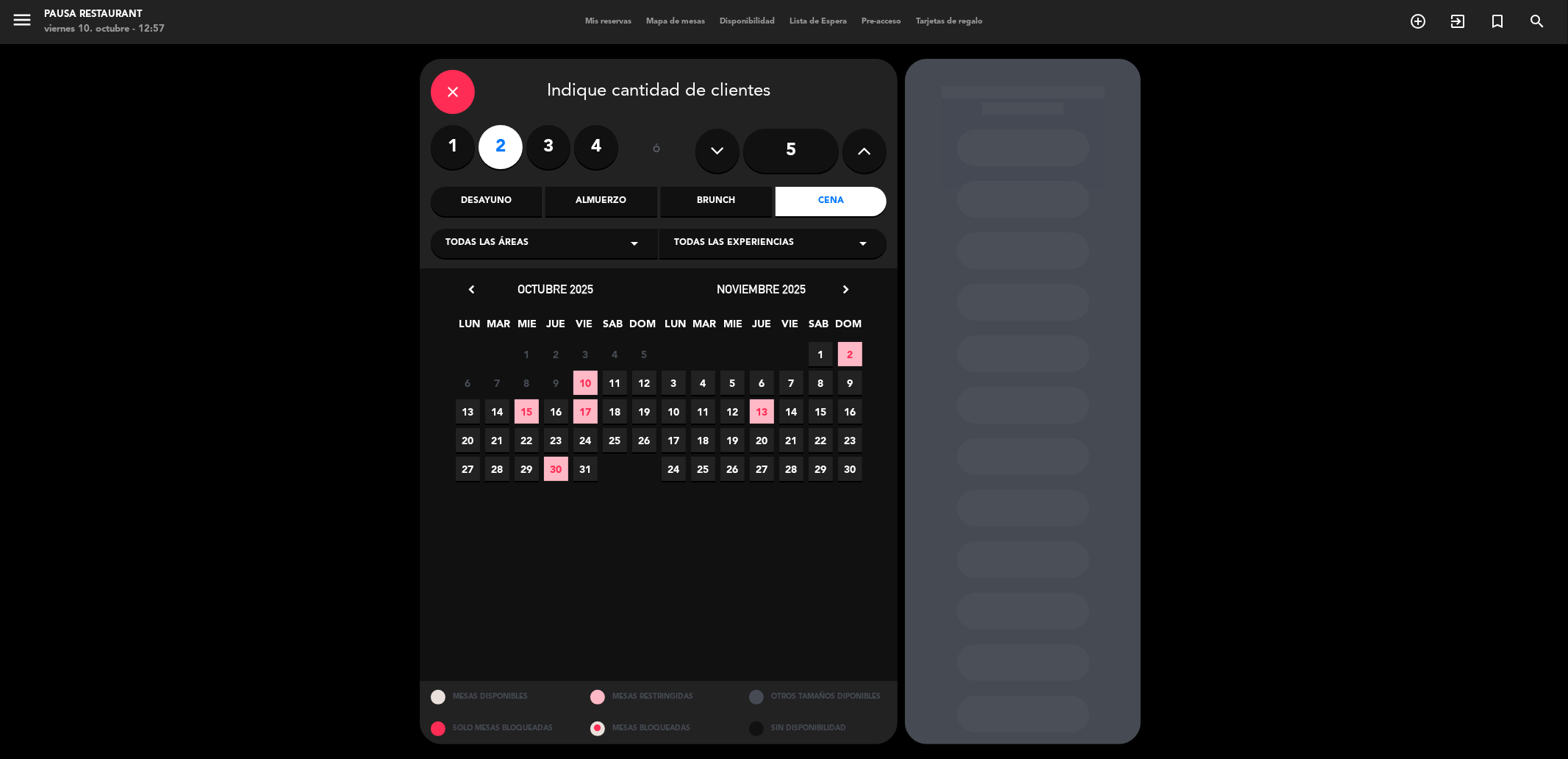
click at [577, 378] on span "10" at bounding box center [585, 382] width 25 height 25
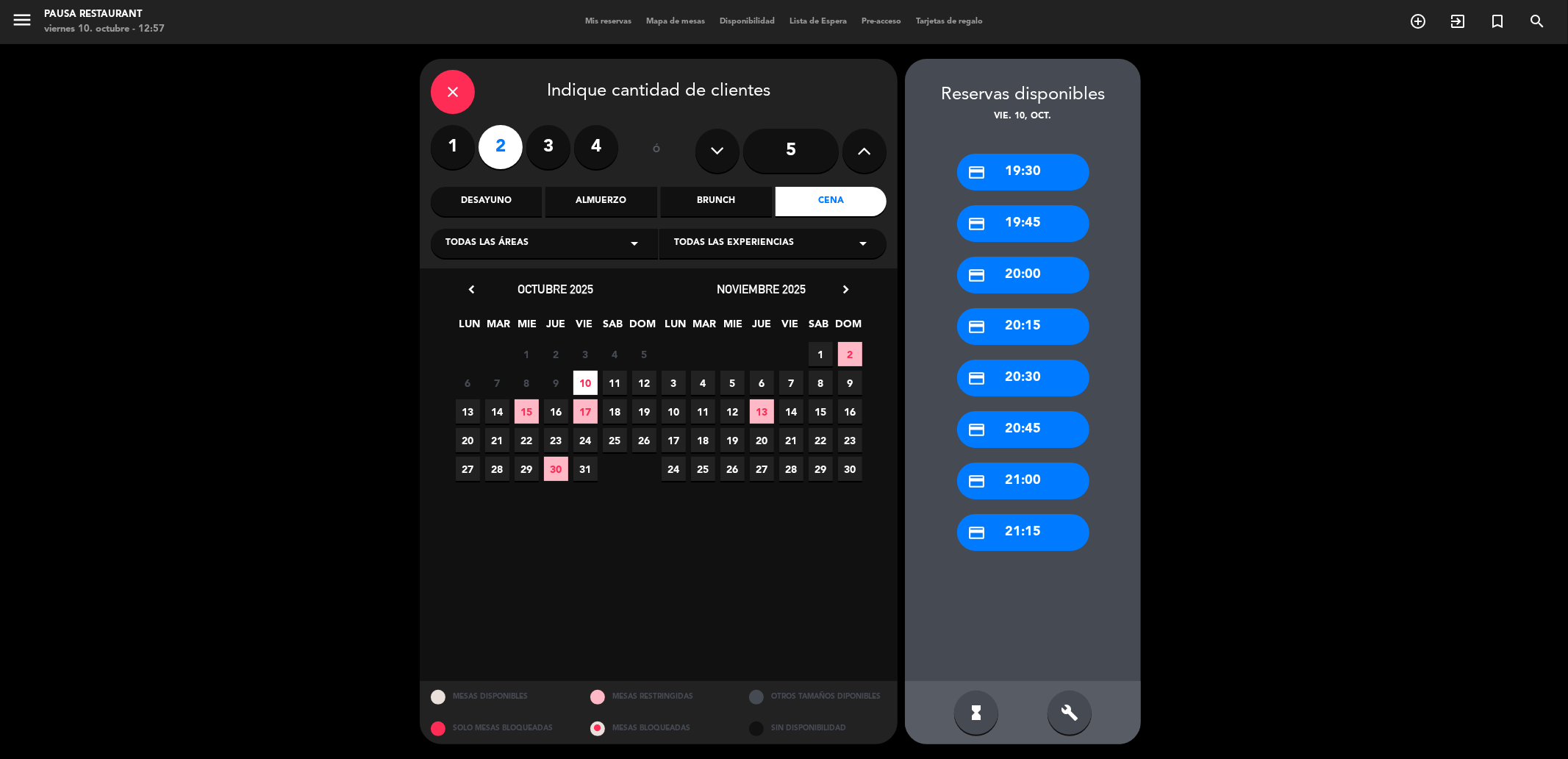
click at [1039, 382] on div "credit_card 20:30" at bounding box center [1022, 377] width 132 height 36
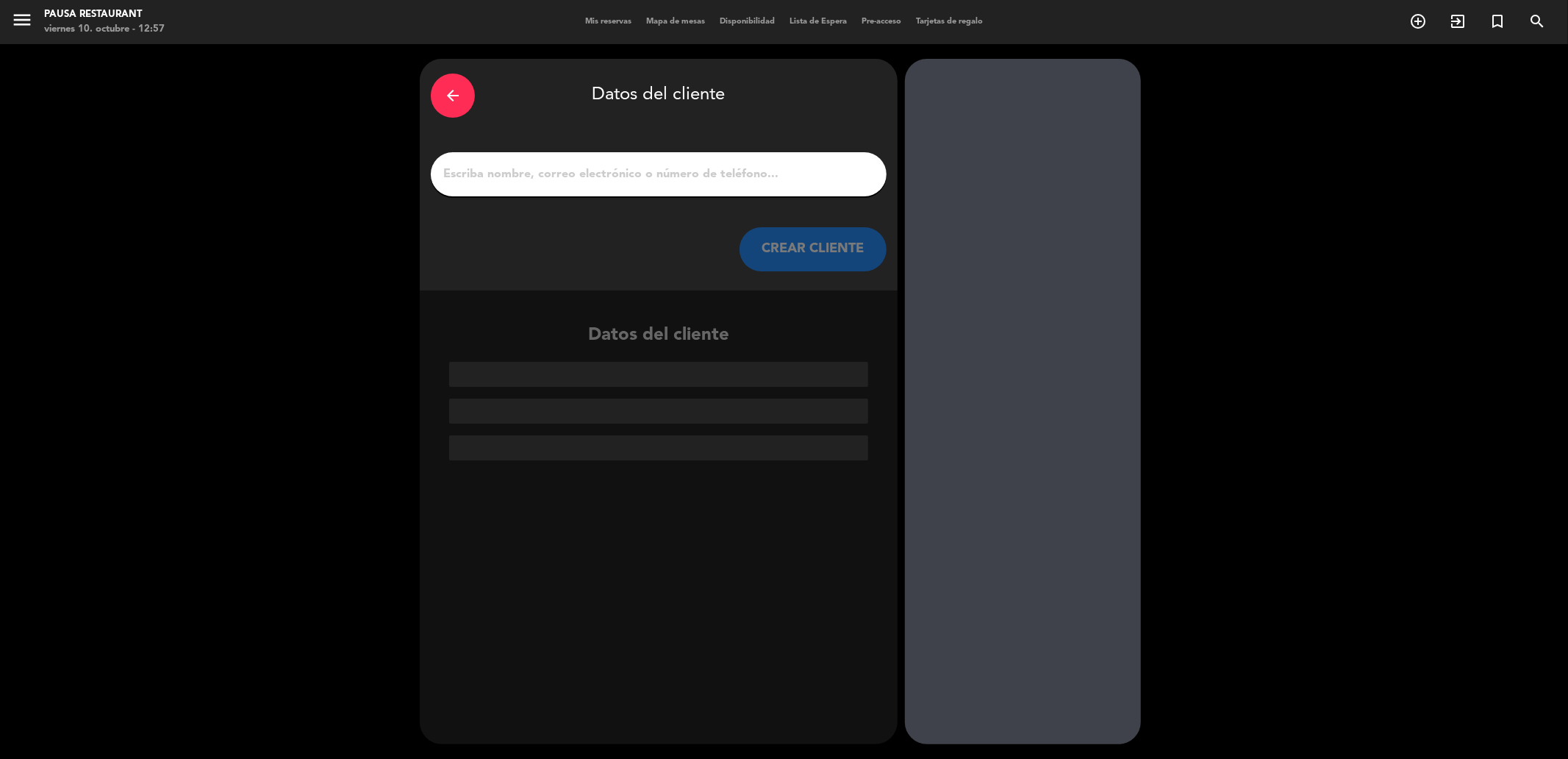
click at [509, 175] on input "1" at bounding box center [658, 174] width 434 height 20
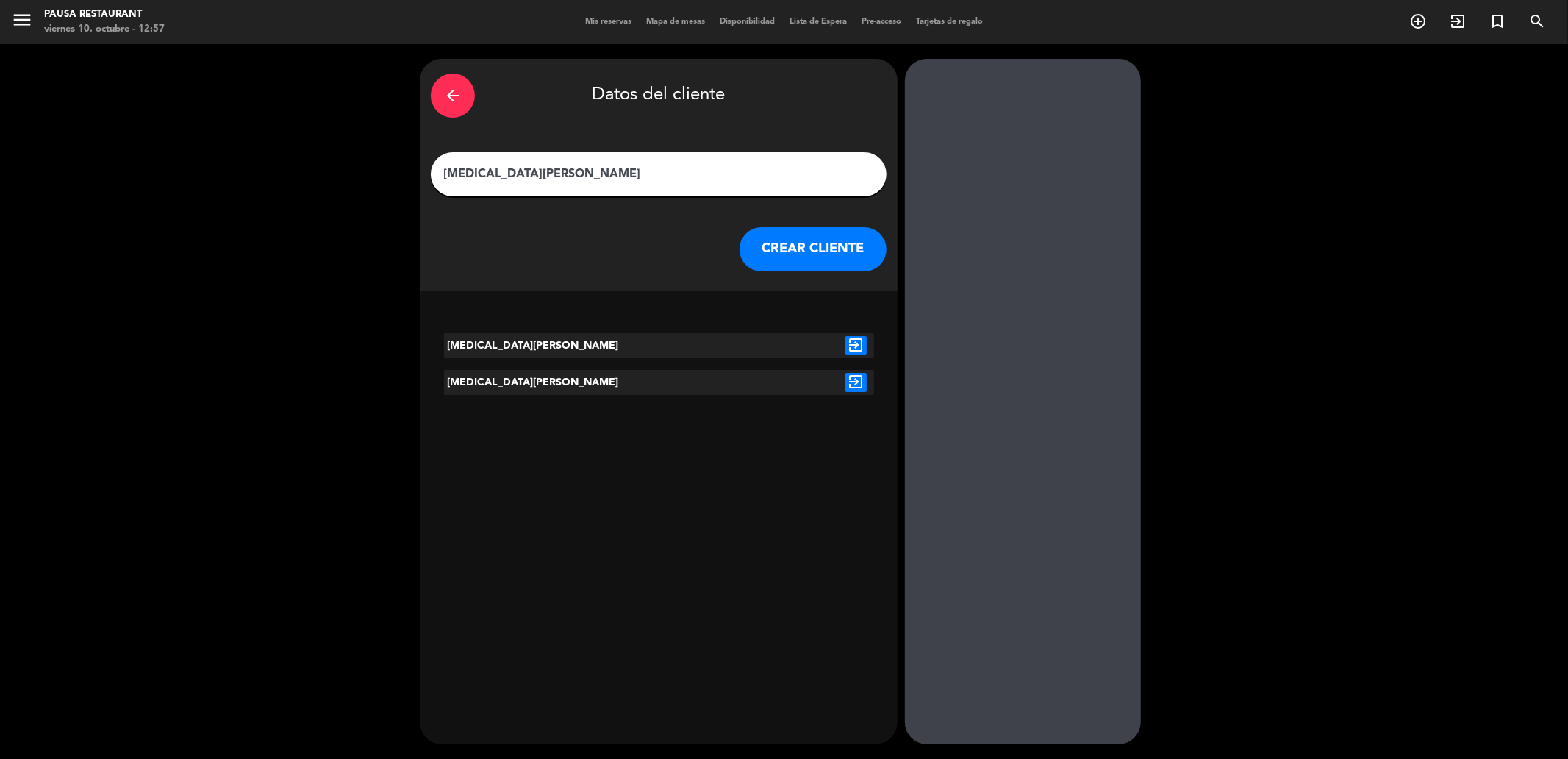
type input "[MEDICAL_DATA][PERSON_NAME]"
click at [813, 249] on button "CREAR CLIENTE" at bounding box center [813, 250] width 147 height 44
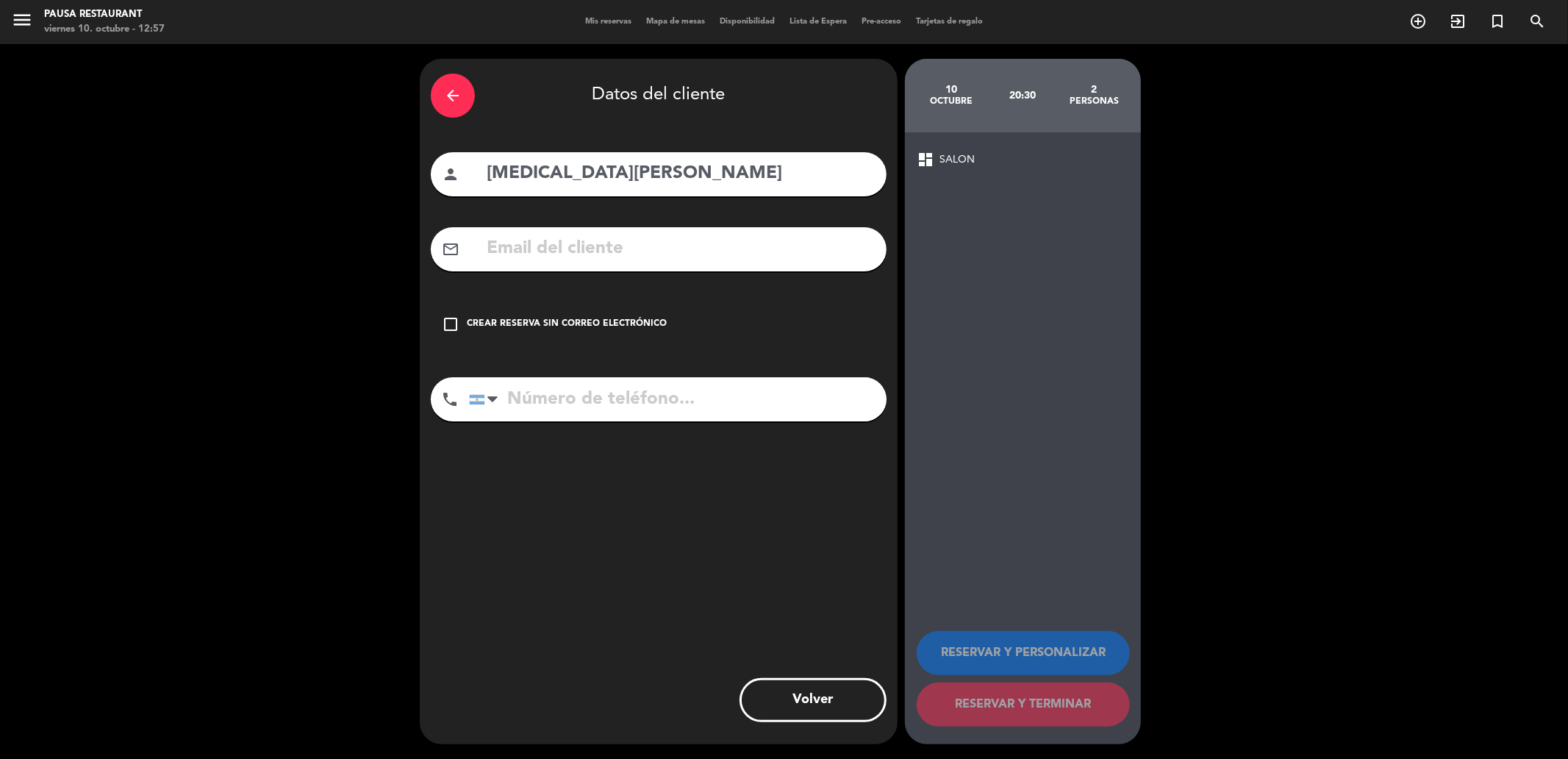
click at [633, 324] on div "Crear reserva sin correo electrónico" at bounding box center [567, 324] width 200 height 14
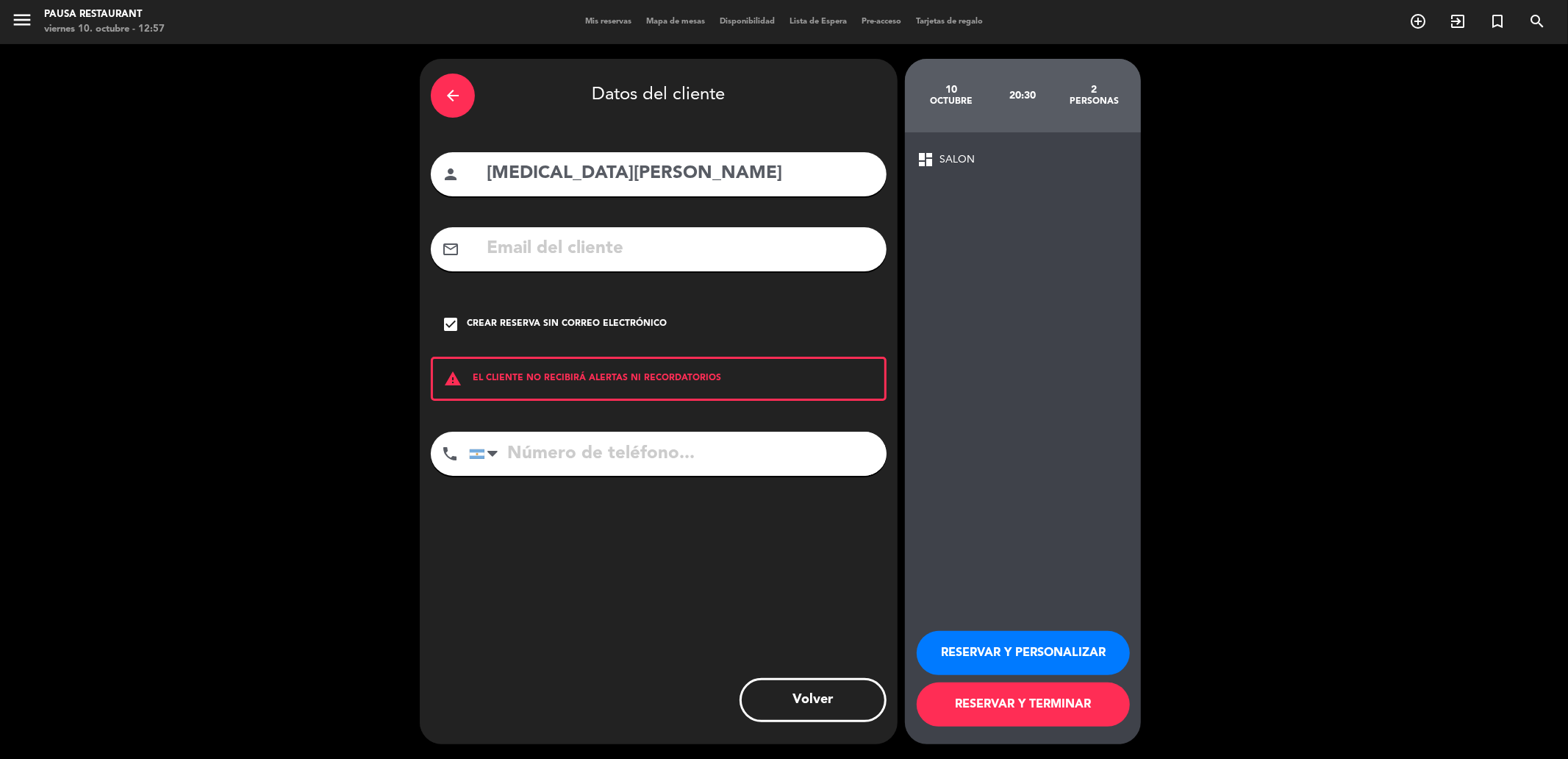
click at [1039, 648] on button "RESERVAR Y PERSONALIZAR" at bounding box center [1023, 653] width 213 height 44
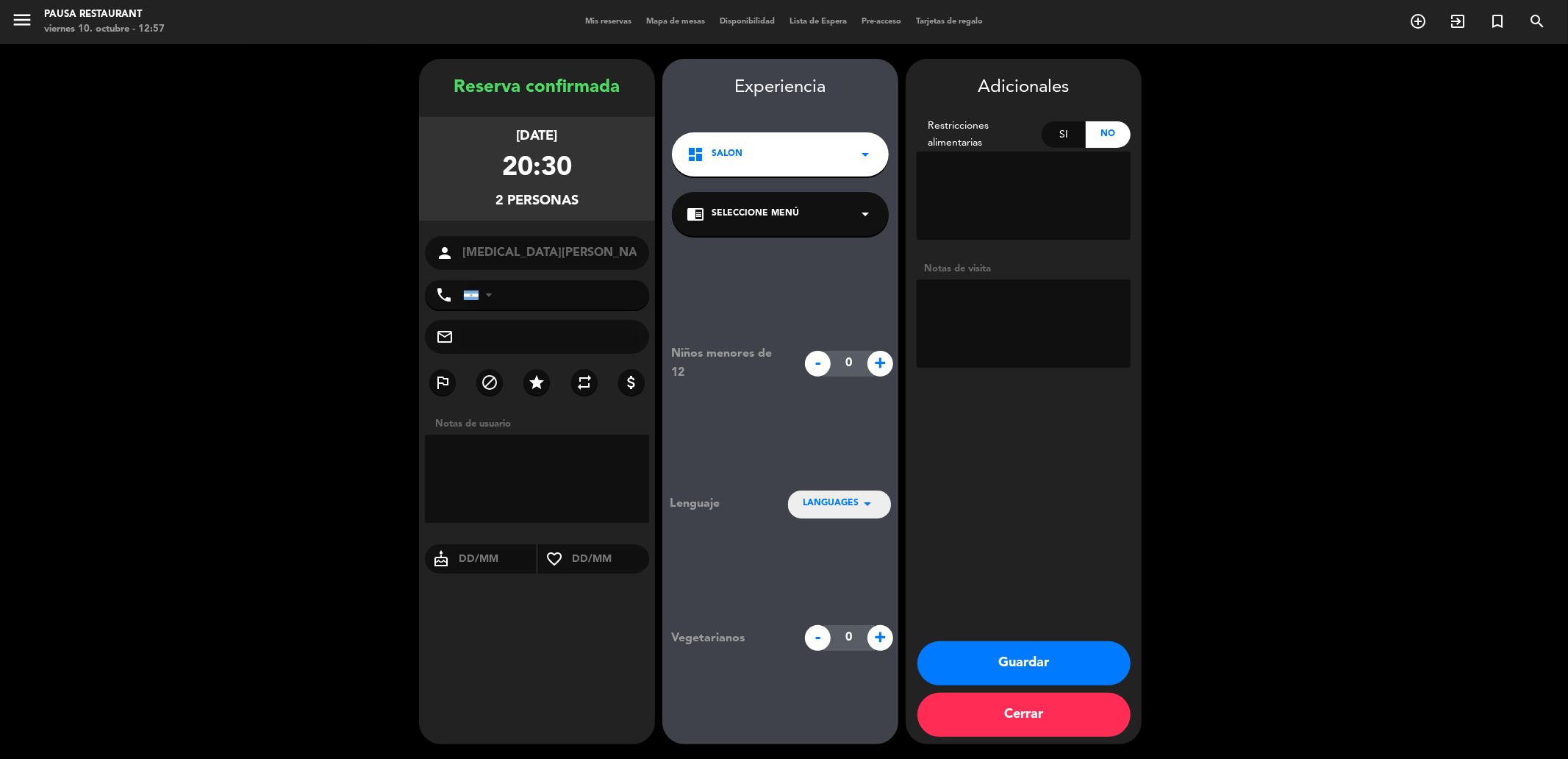
click at [971, 311] on textarea at bounding box center [1023, 323] width 214 height 88
click at [1031, 334] on textarea at bounding box center [1023, 323] width 214 height 88
type textarea "MESA 31 BIS. REDONDA EN MEDIO DE LOS OLIVOS. COPAS DE BINVEN RESERVA DE [GEOGRA…"
click at [998, 670] on button "Guardar" at bounding box center [1024, 663] width 213 height 44
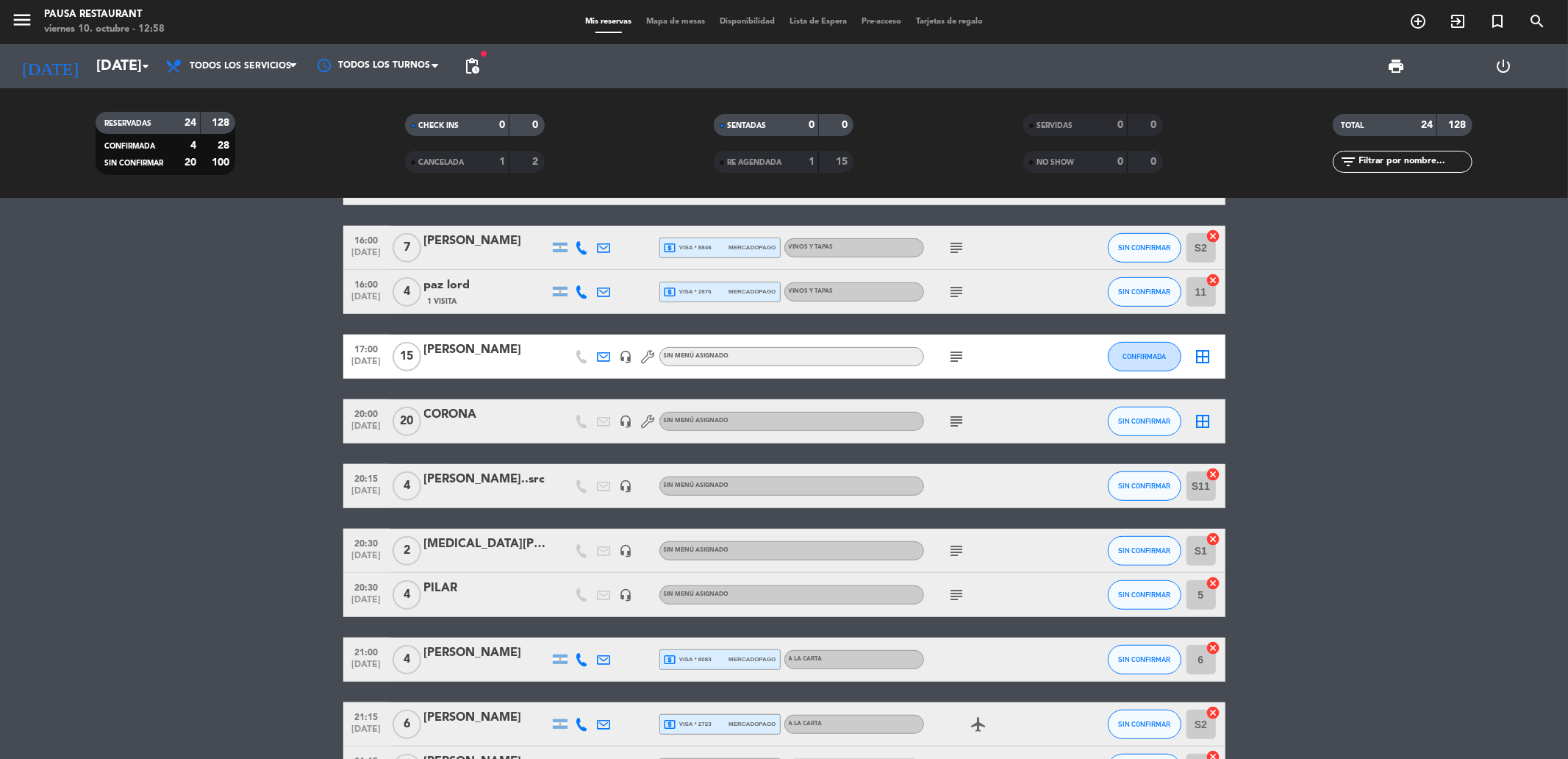
scroll to position [809, 0]
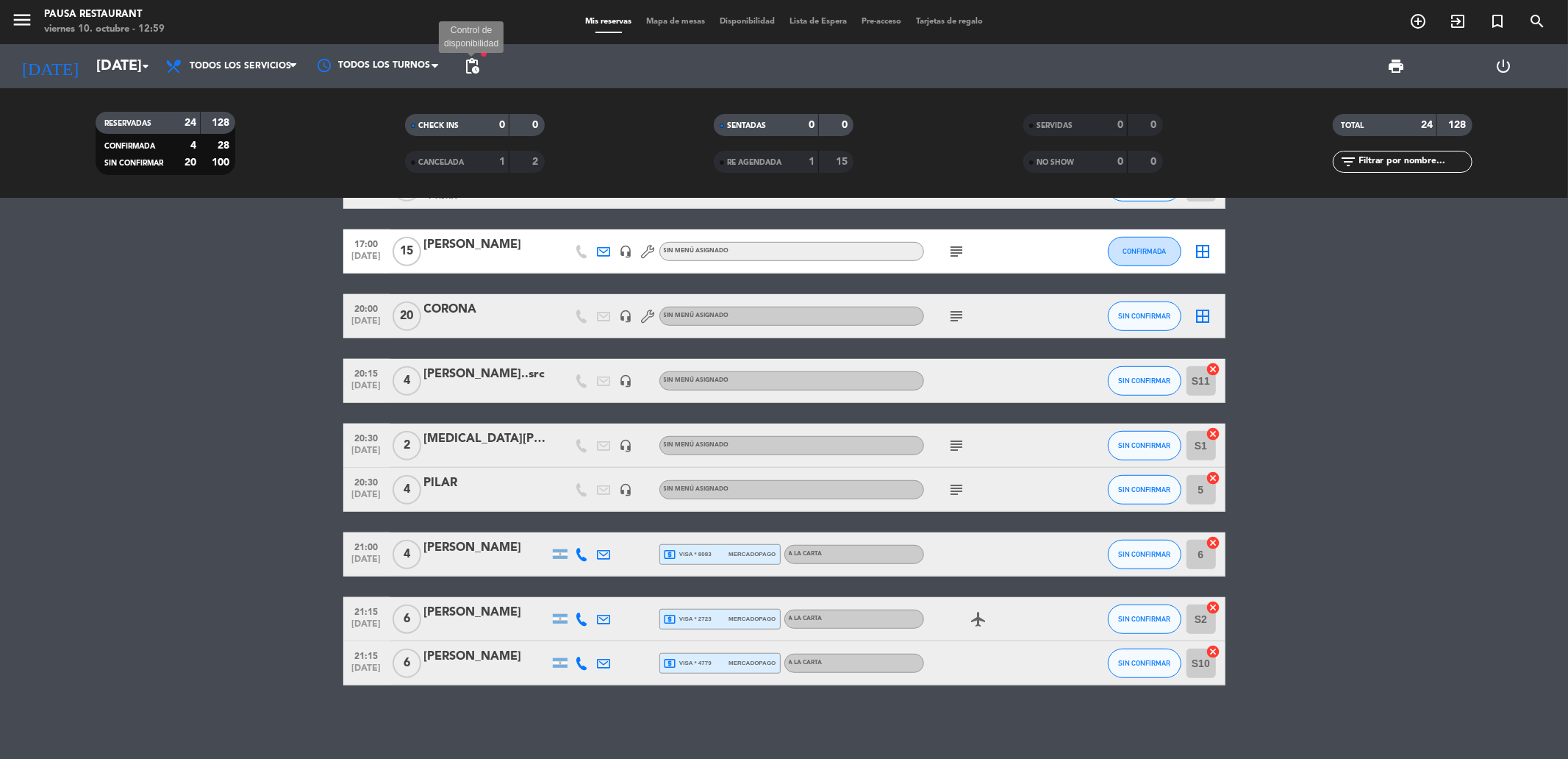
click at [480, 66] on span "pending_actions" at bounding box center [471, 66] width 18 height 18
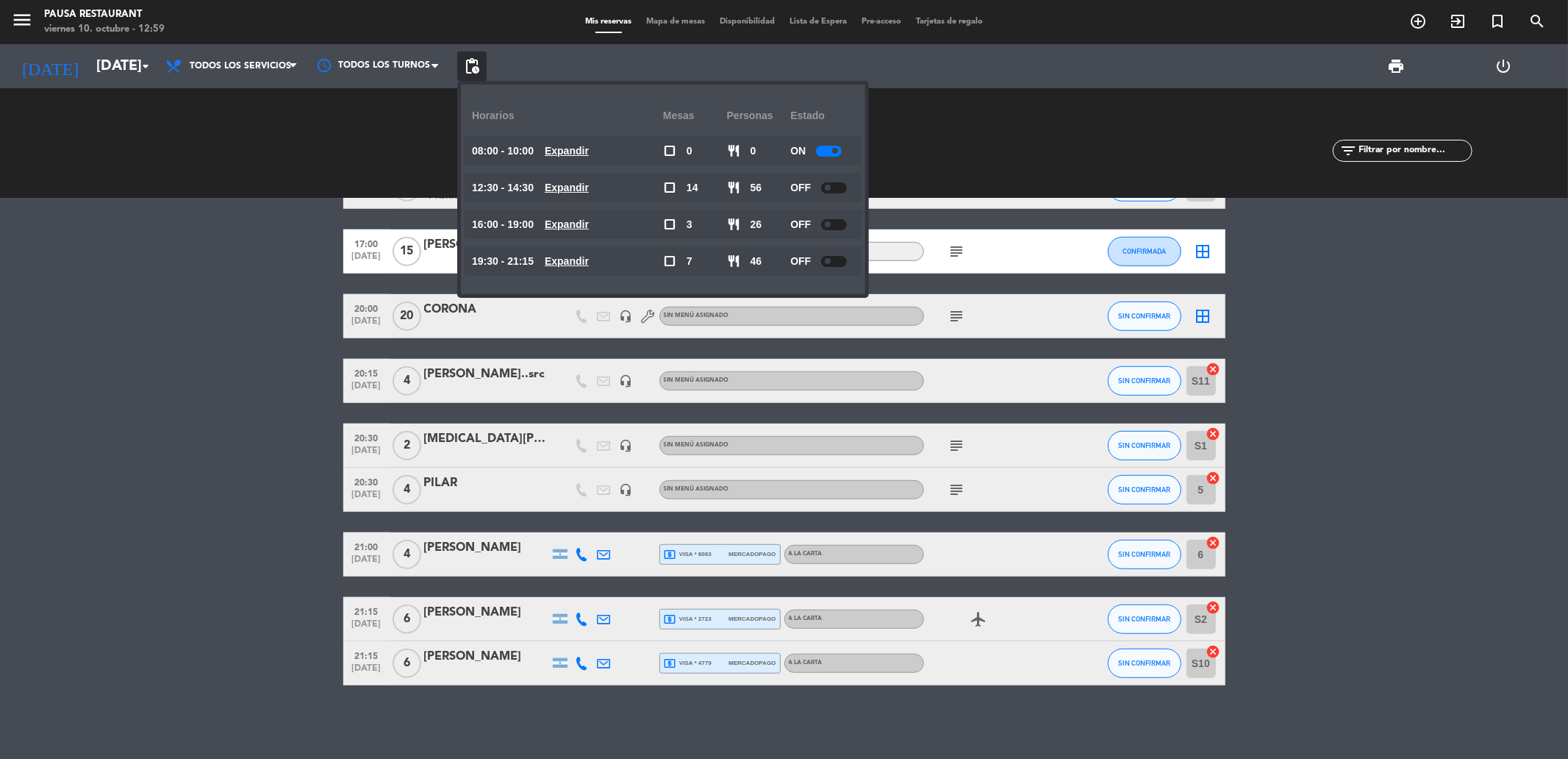
click at [246, 306] on bookings-row "13:00 [DATE] 2 [PERSON_NAME] headset_mic Sin menú asignado SIN CONFIRMAR 6 canc…" at bounding box center [784, 52] width 1568 height 1265
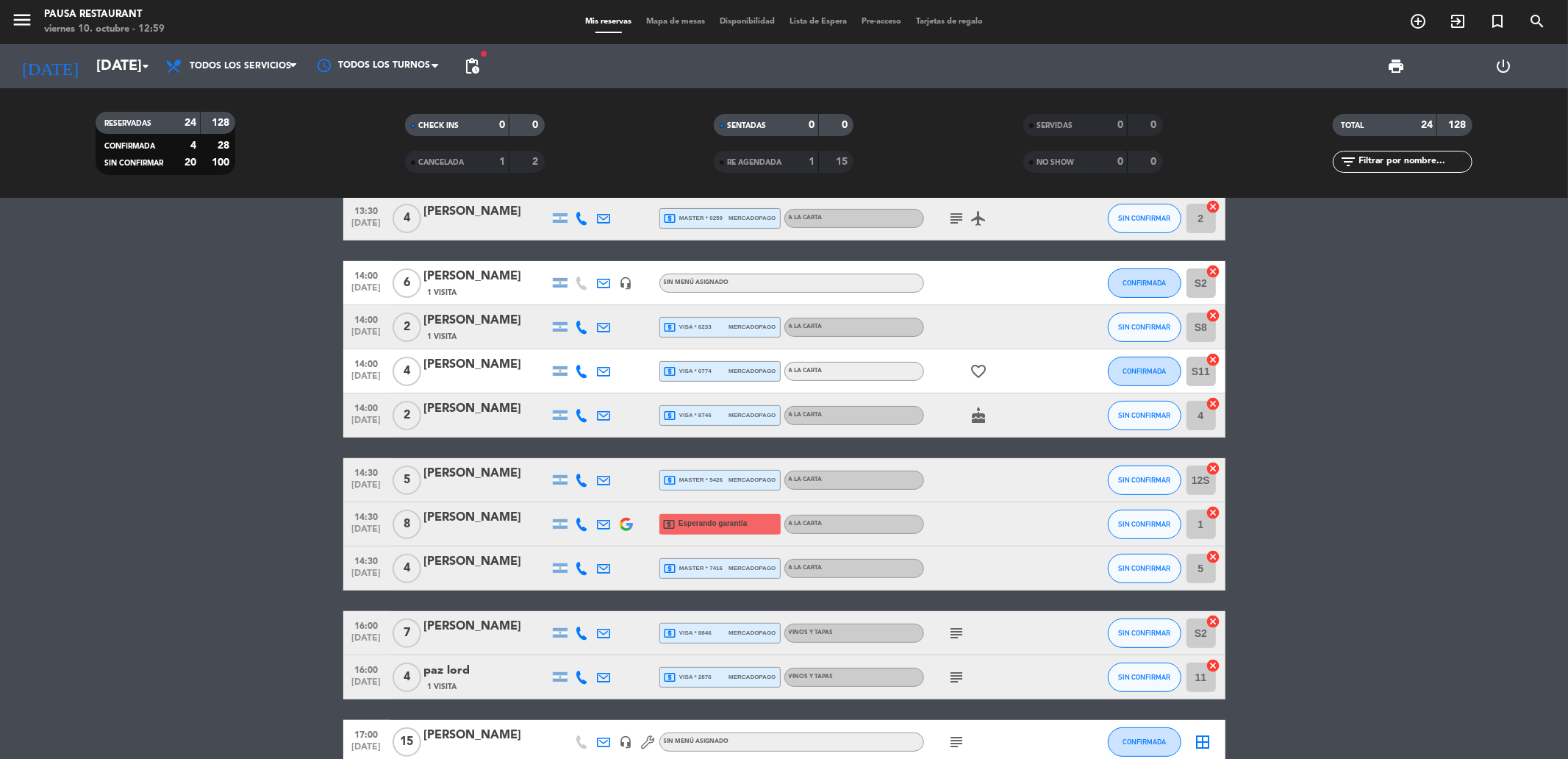
scroll to position [0, 0]
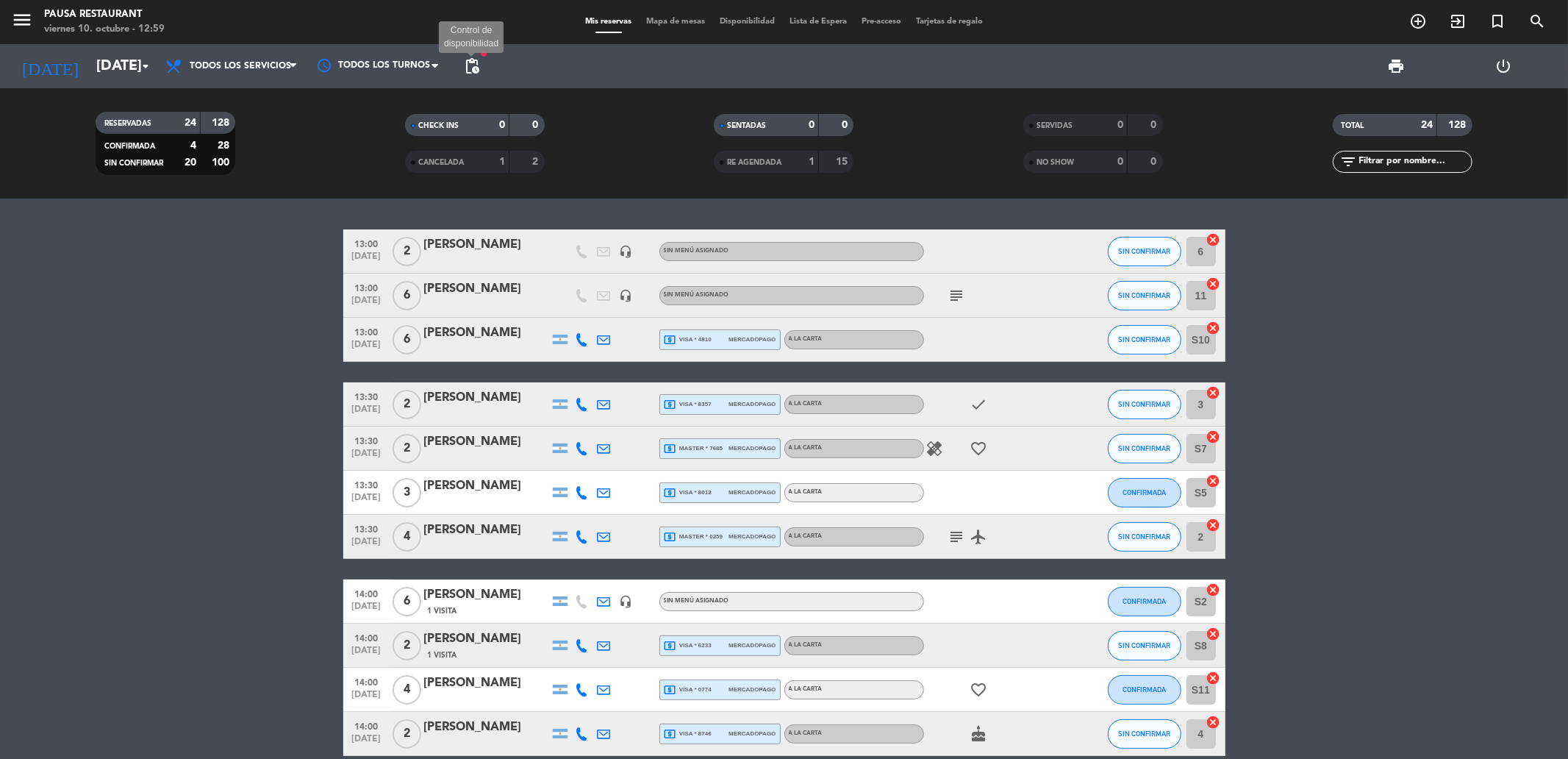
click at [475, 67] on span "pending_actions" at bounding box center [471, 66] width 18 height 18
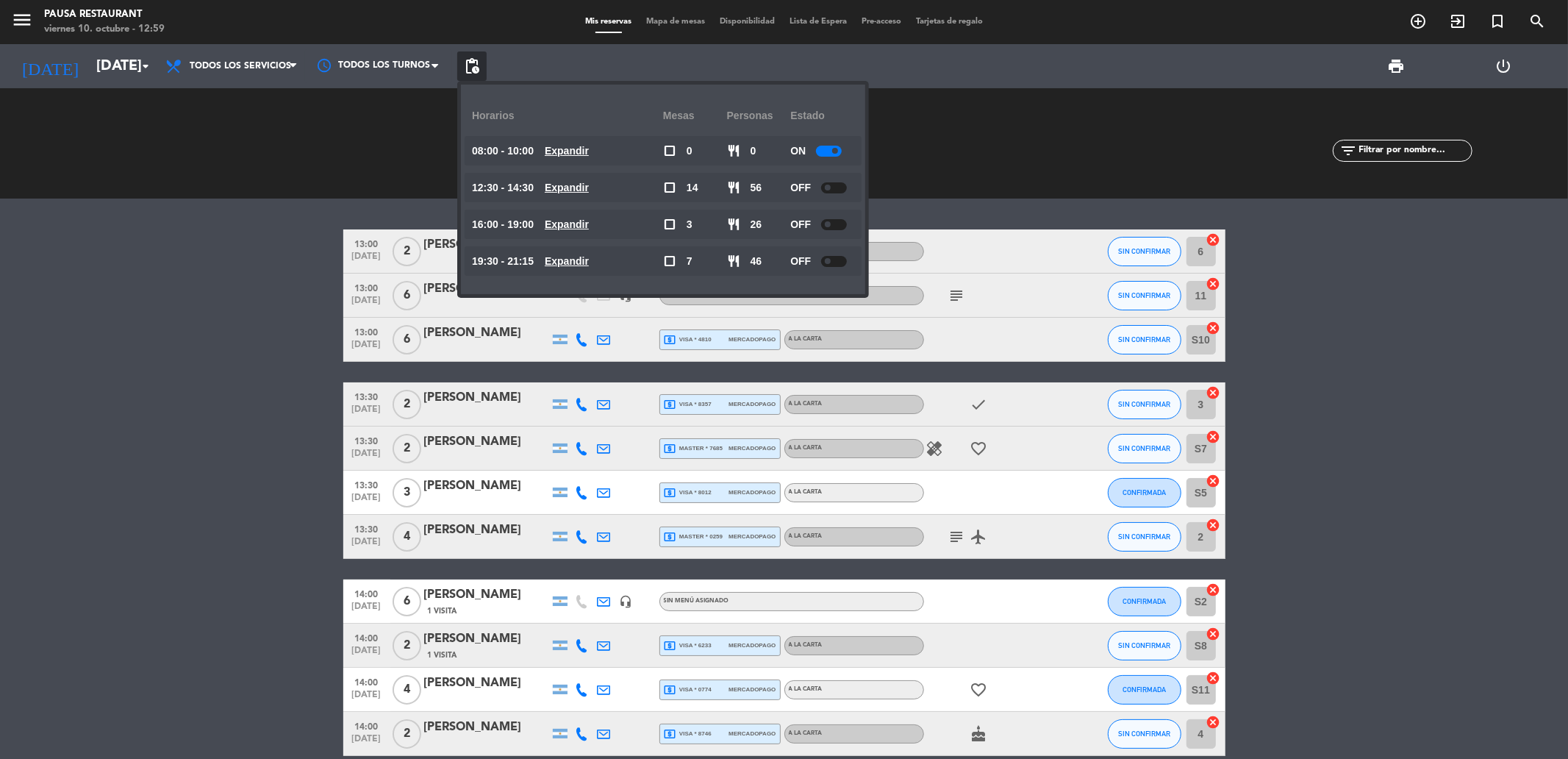
click at [30, 206] on div "13:00 [DATE] 2 [PERSON_NAME] headset_mic Sin menú asignado SIN CONFIRMAR 6 canc…" at bounding box center [784, 479] width 1568 height 560
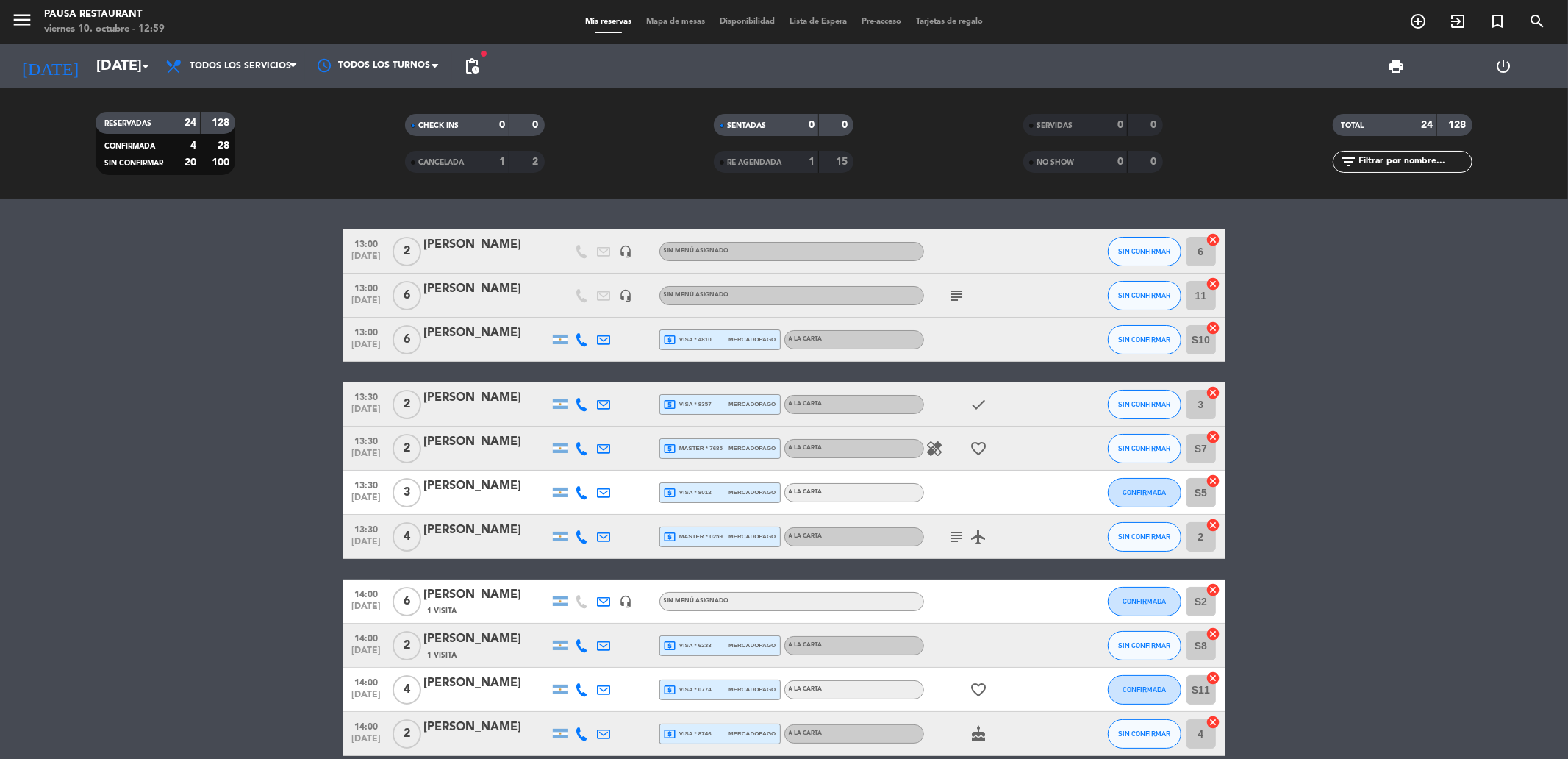
click at [79, 83] on div "[DATE] [DATE] arrow_drop_down" at bounding box center [85, 66] width 147 height 44
click at [89, 74] on input "[DATE]" at bounding box center [182, 66] width 187 height 32
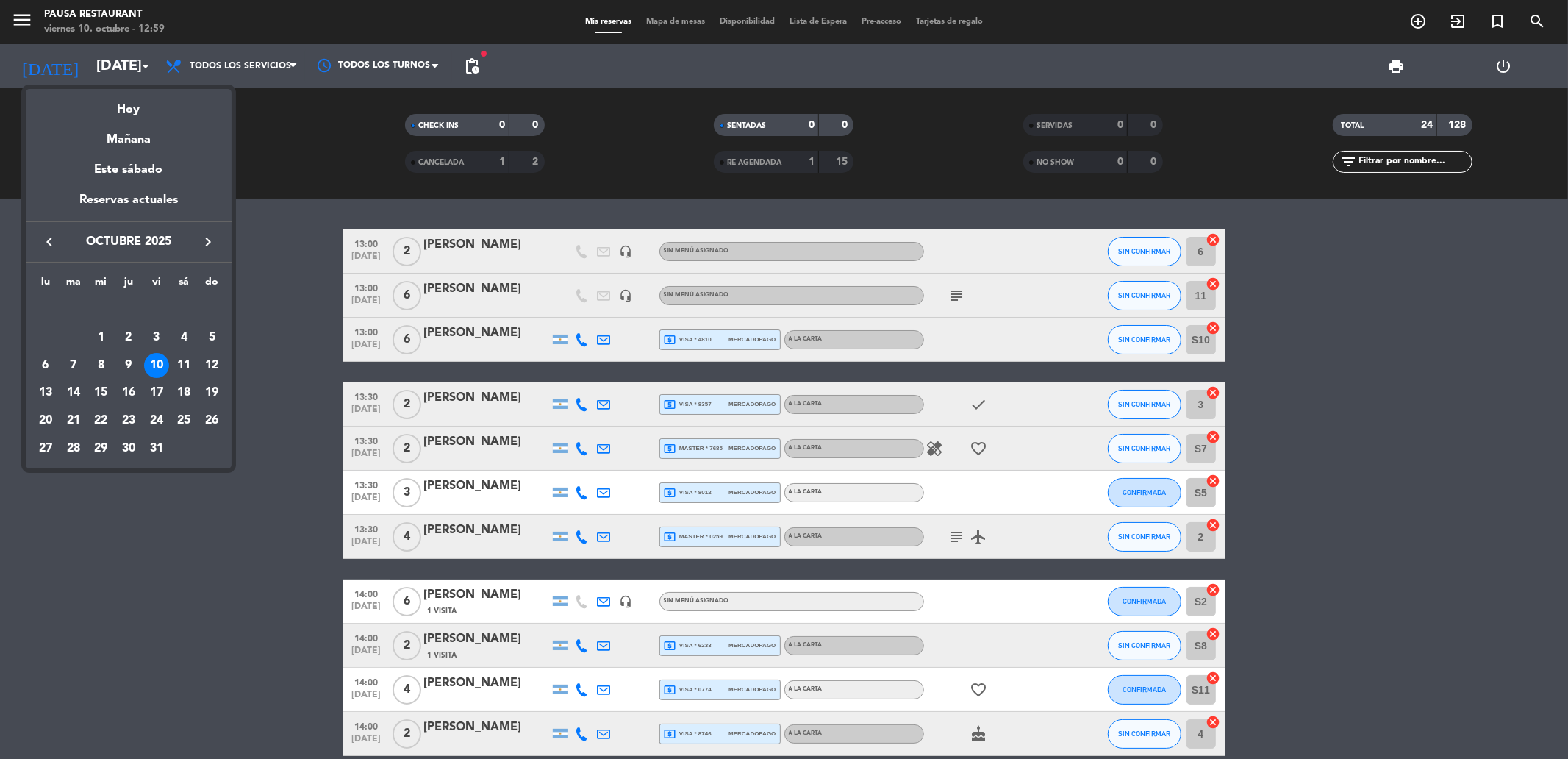
click at [13, 533] on div at bounding box center [784, 379] width 1568 height 759
